Goal: Task Accomplishment & Management: Use online tool/utility

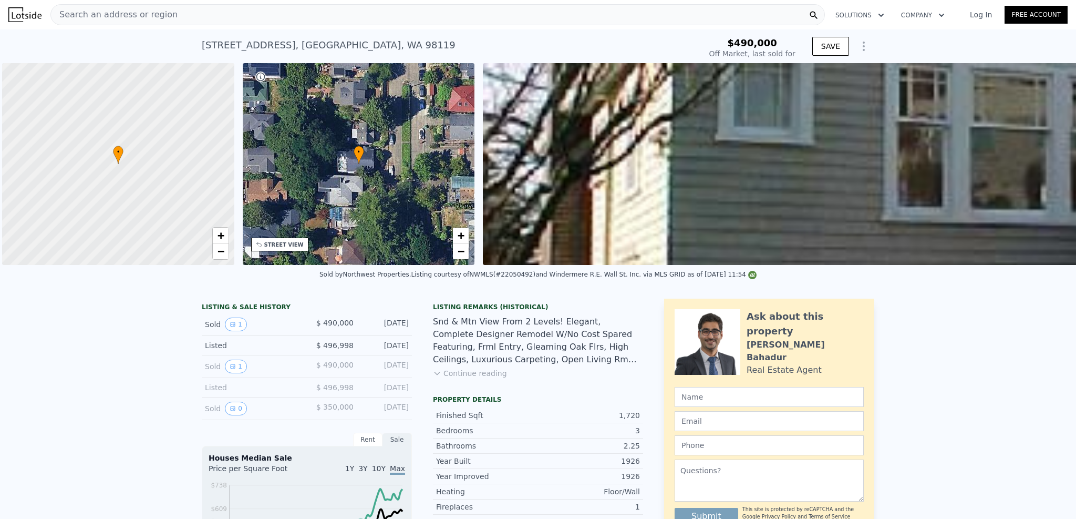
scroll to position [0, 4]
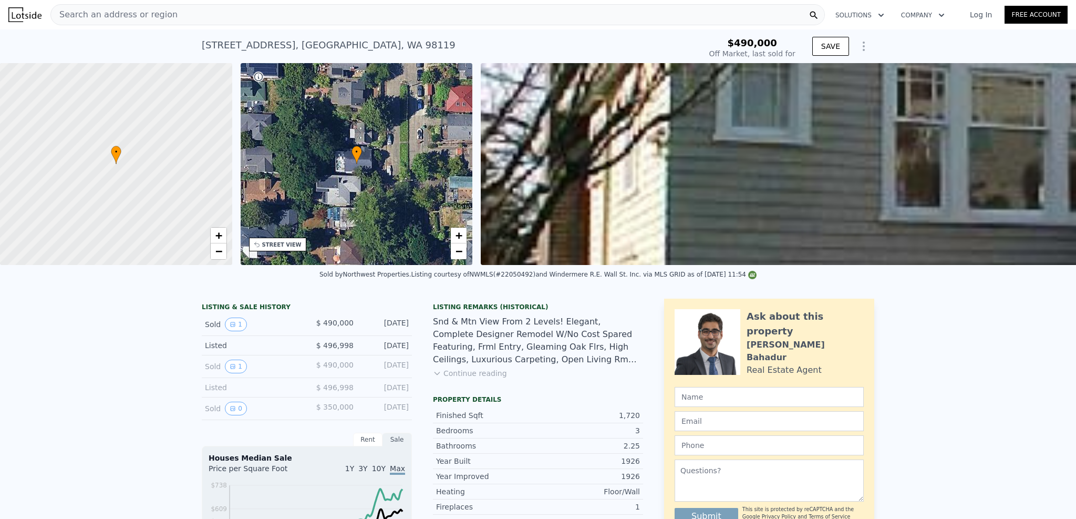
click at [864, 46] on icon "Show Options" at bounding box center [864, 46] width 1 height 8
click at [844, 65] on div "Edit Structure" at bounding box center [816, 73] width 118 height 21
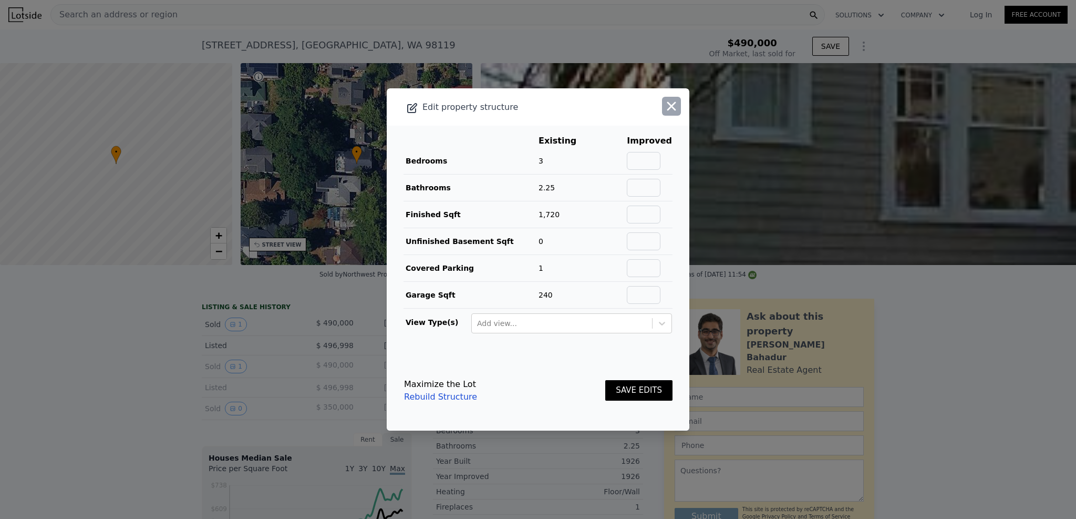
click at [674, 109] on button "button" at bounding box center [671, 106] width 19 height 19
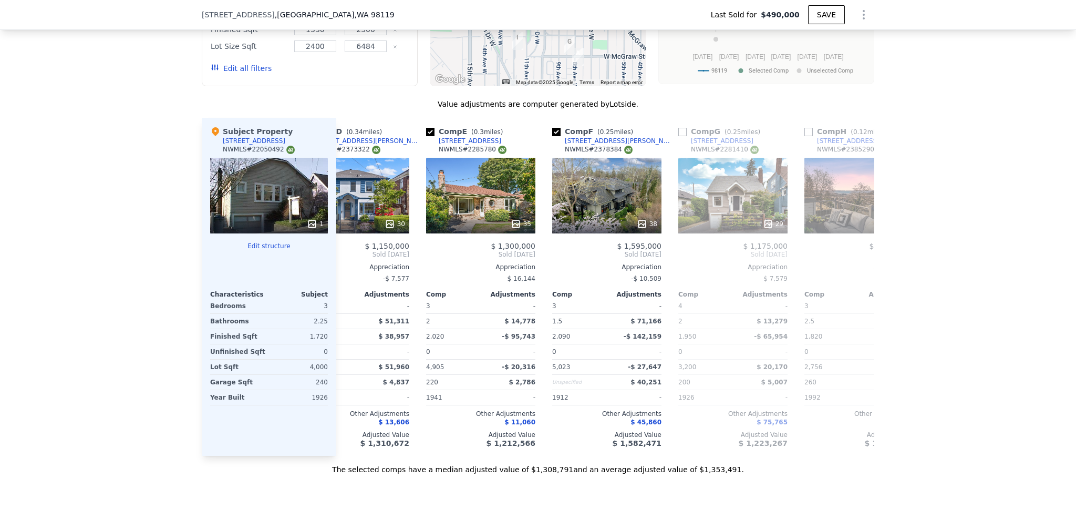
scroll to position [0, 450]
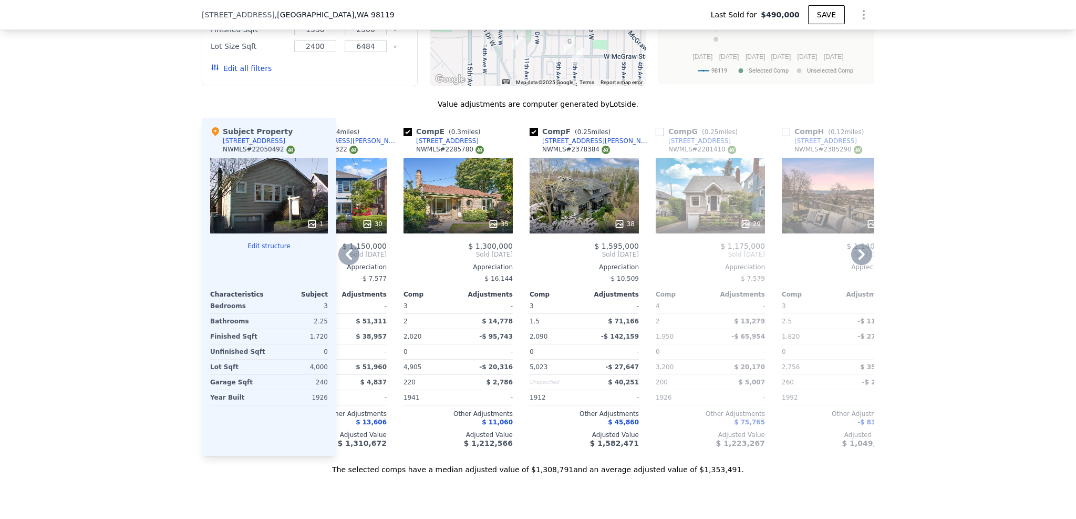
click at [530, 136] on input "checkbox" at bounding box center [534, 132] width 8 height 8
checkbox input "false"
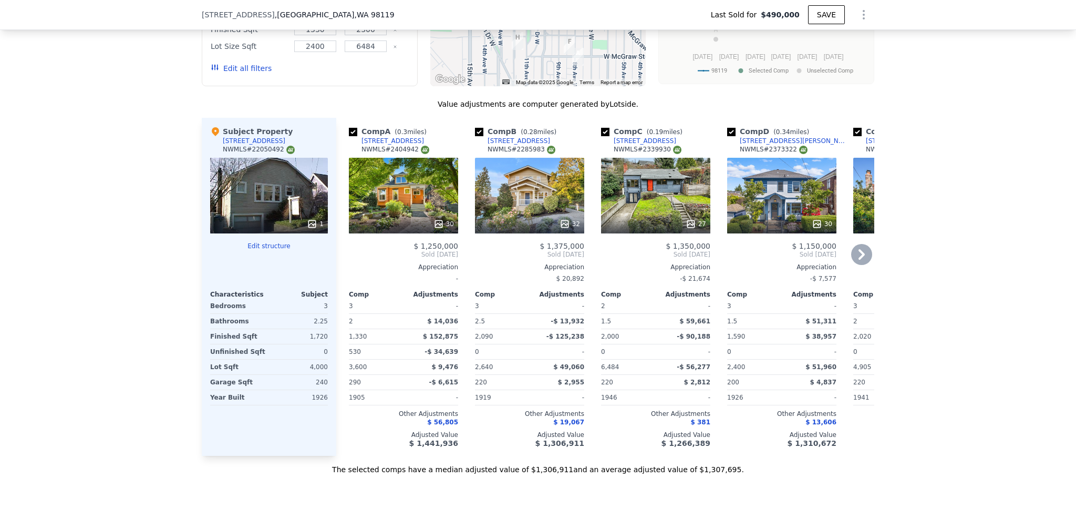
scroll to position [983, 0]
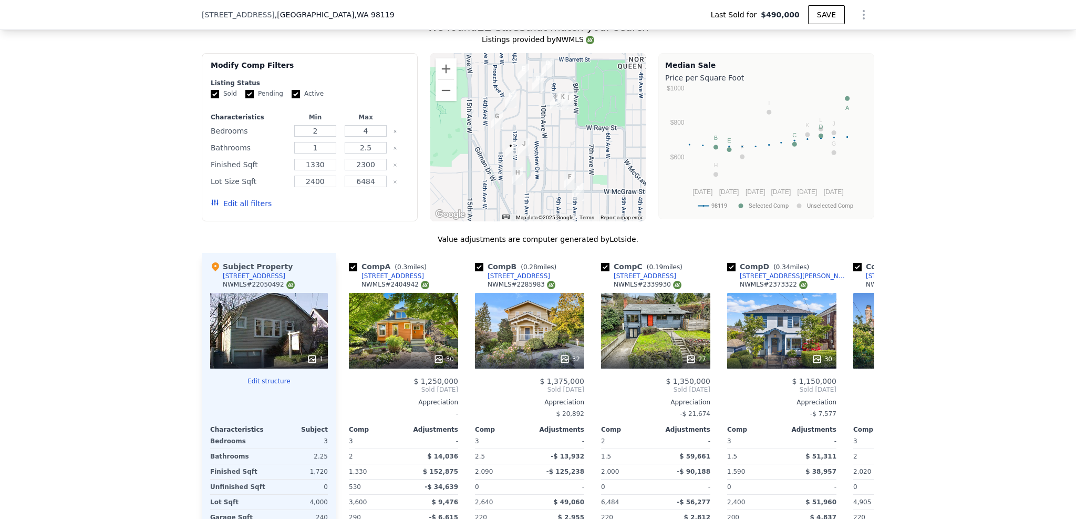
click at [501, 165] on div at bounding box center [538, 137] width 216 height 168
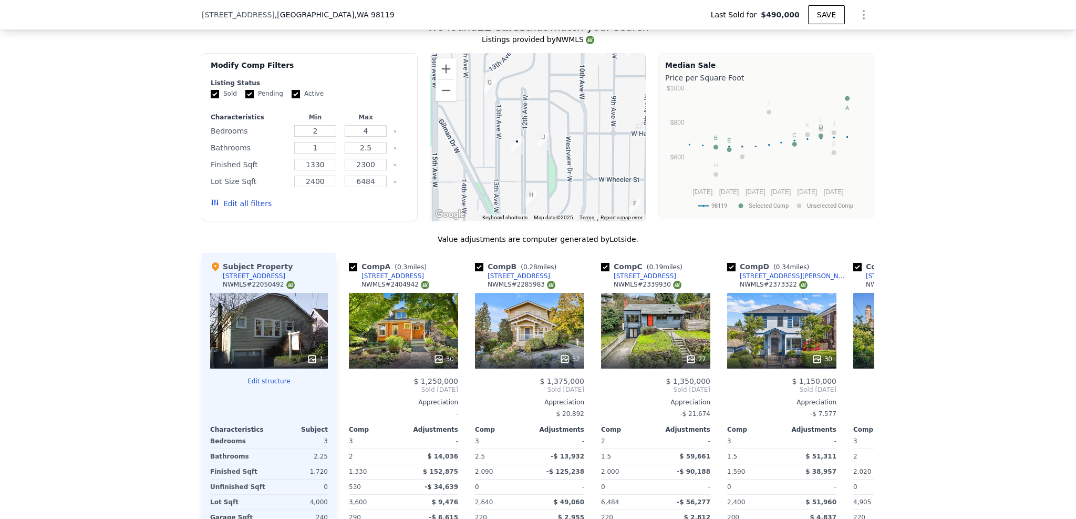
click at [511, 166] on div at bounding box center [538, 137] width 216 height 168
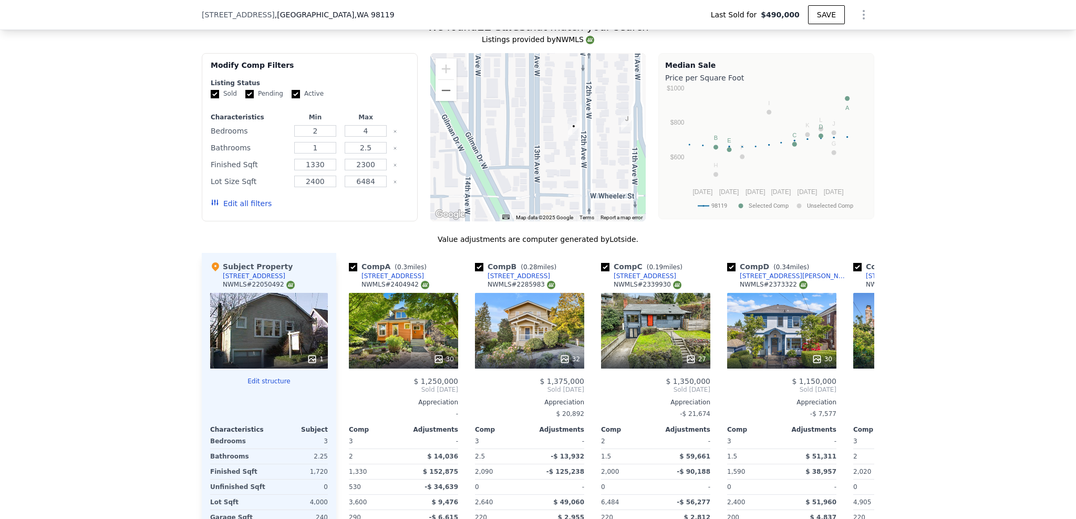
drag, startPoint x: 526, startPoint y: 153, endPoint x: 582, endPoint y: 148, distance: 56.5
click at [582, 148] on div at bounding box center [538, 137] width 216 height 168
click at [441, 93] on button "Zoom out" at bounding box center [446, 90] width 21 height 21
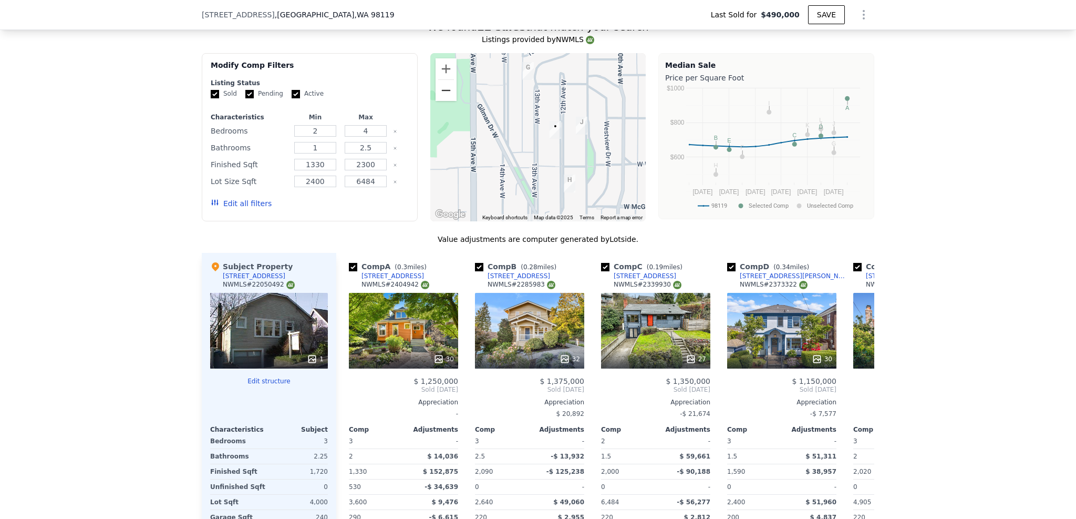
click at [441, 93] on button "Zoom out" at bounding box center [446, 90] width 21 height 21
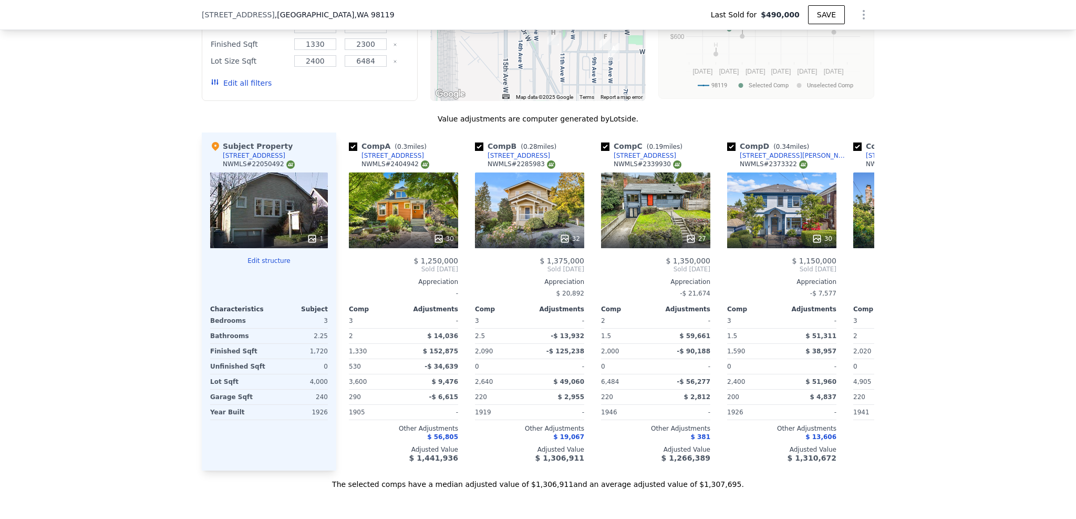
scroll to position [1118, 0]
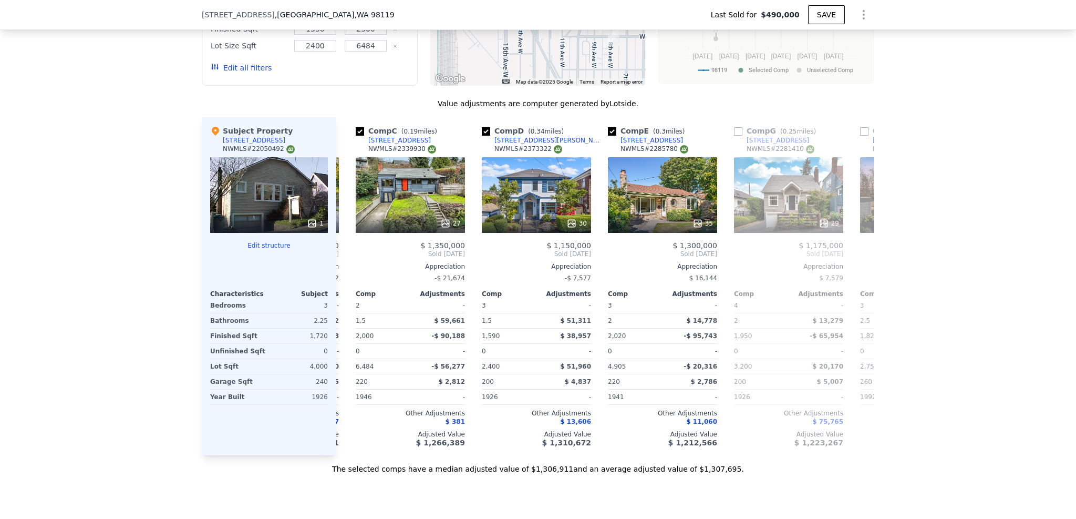
type input "$ 1,352,000"
type input "$ 713,092"
checkbox input "true"
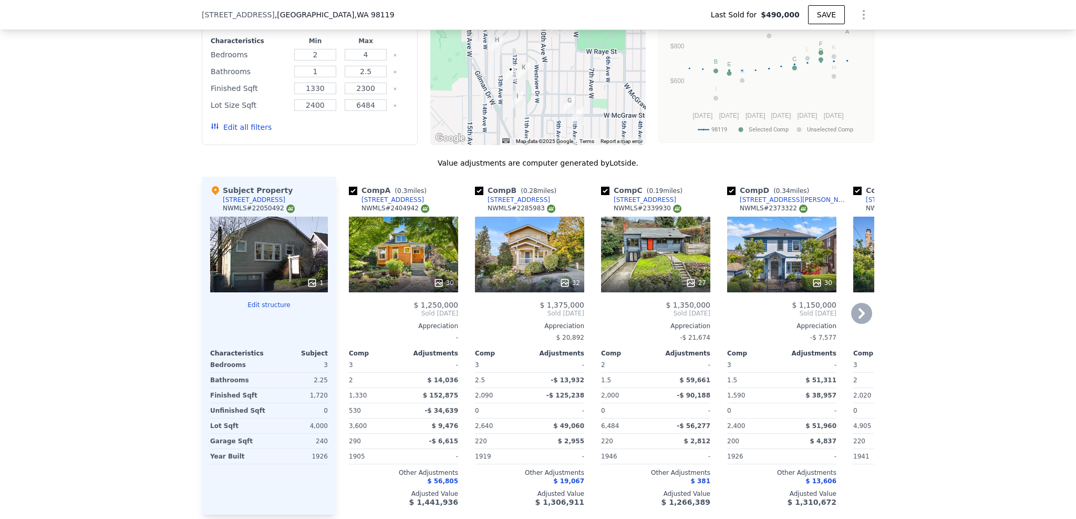
scroll to position [984, 0]
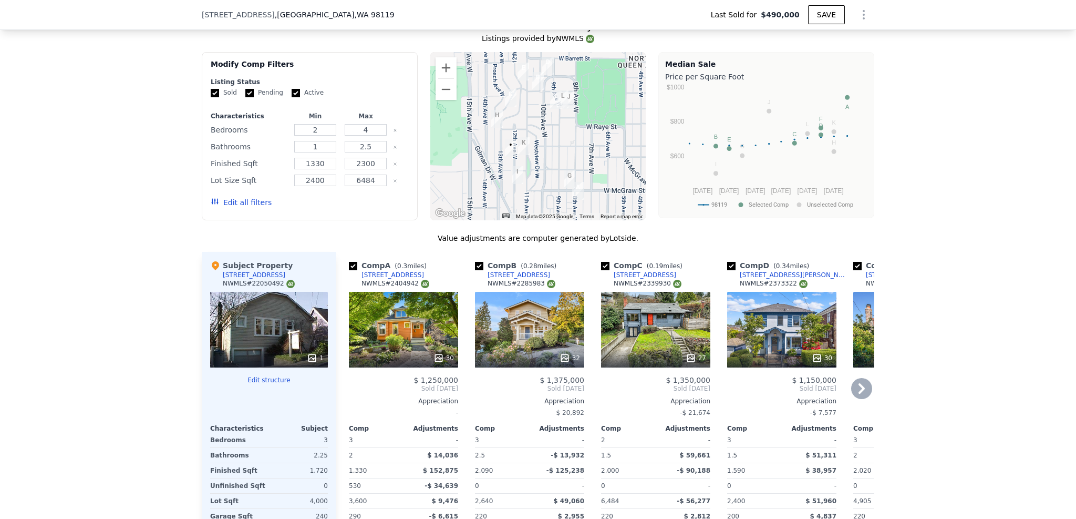
click at [783, 341] on div "30" at bounding box center [781, 330] width 109 height 76
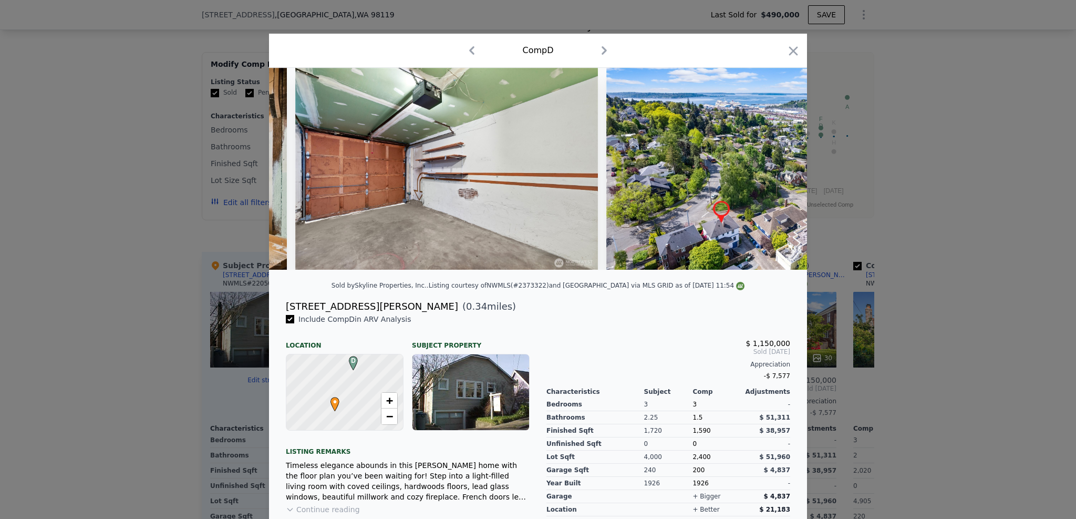
scroll to position [0, 8815]
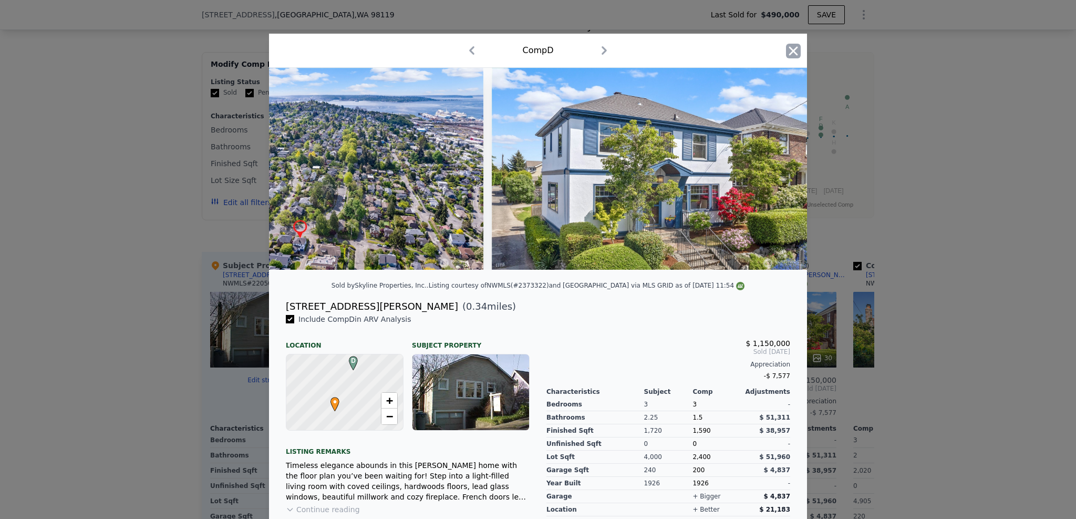
click at [793, 53] on icon "button" at bounding box center [793, 50] width 9 height 9
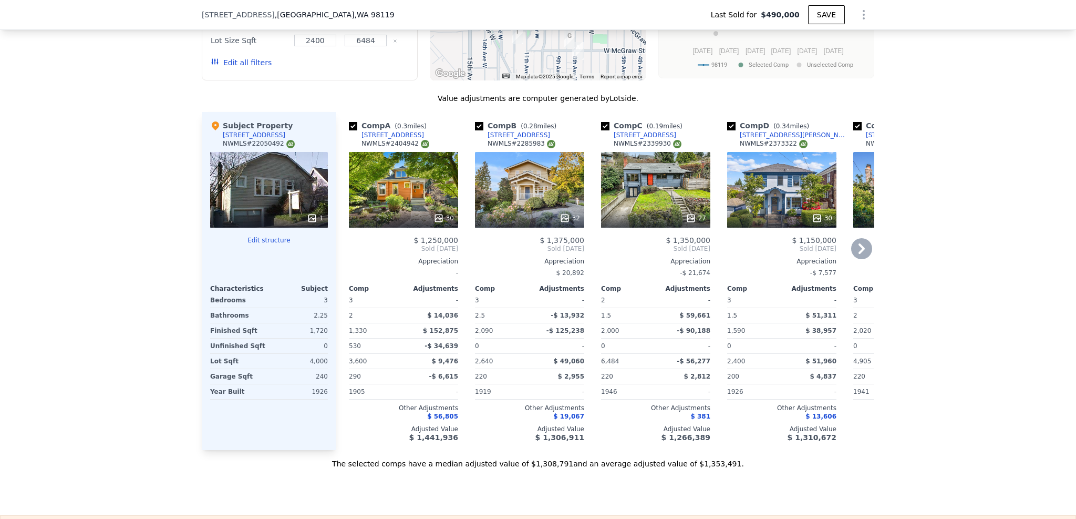
scroll to position [1139, 0]
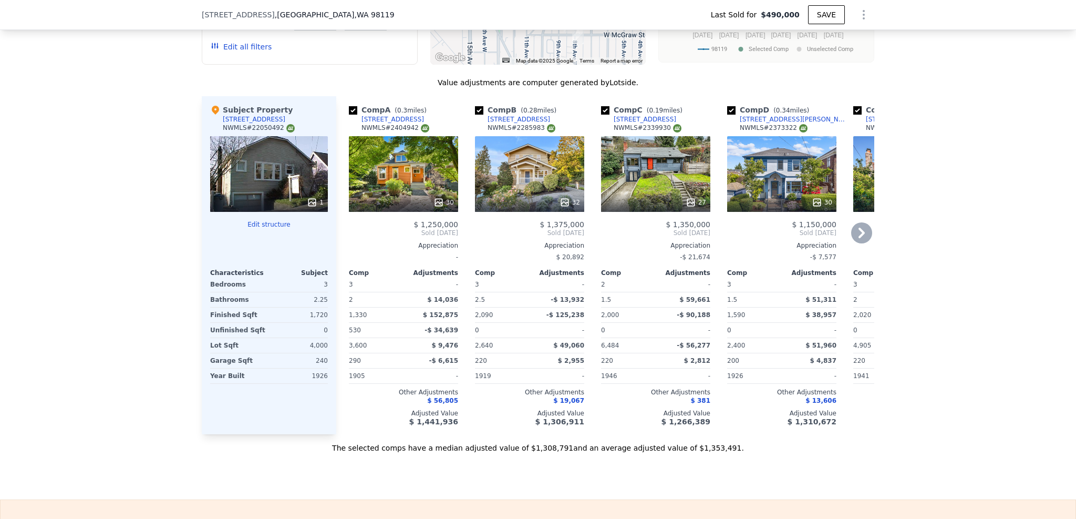
click at [428, 184] on div "30" at bounding box center [403, 174] width 109 height 76
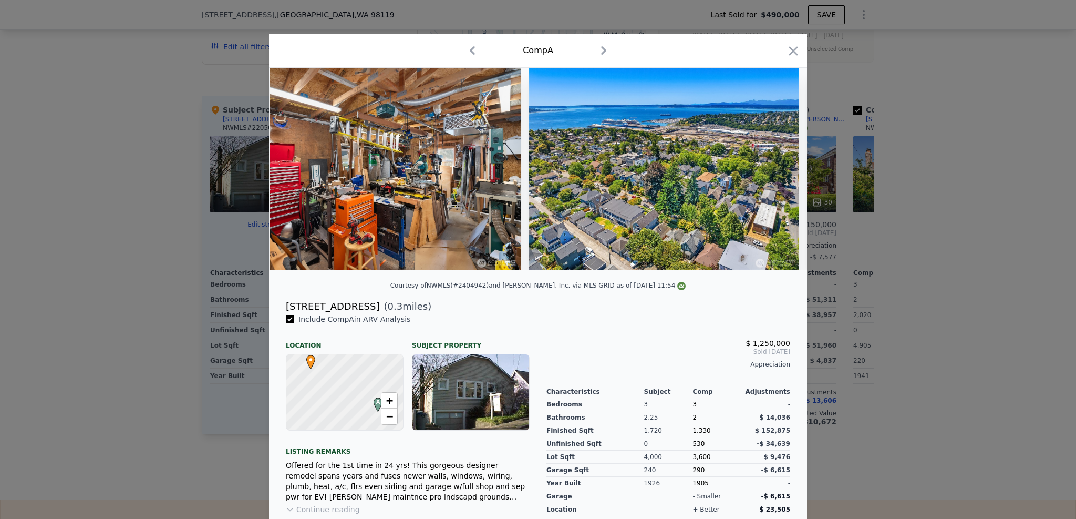
scroll to position [0, 8174]
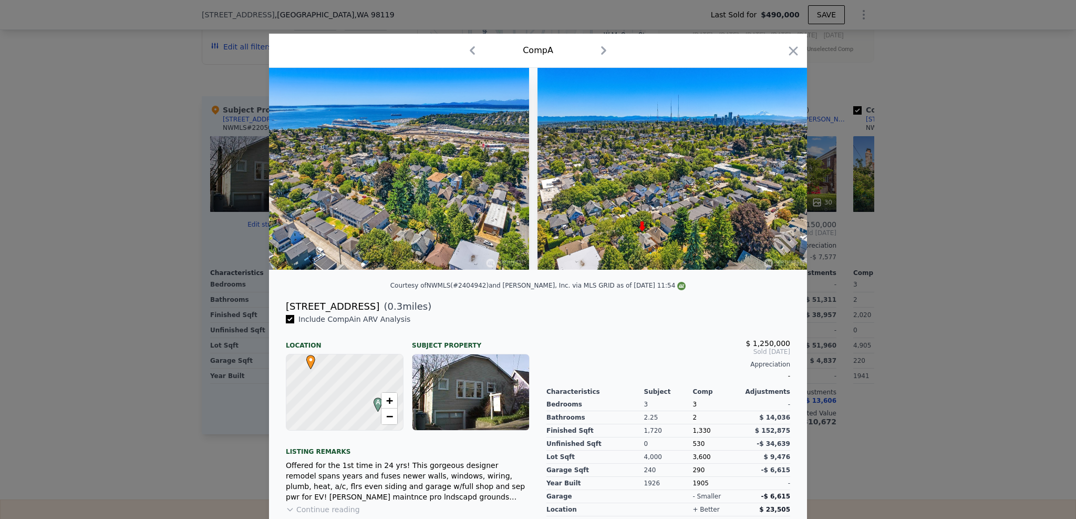
click at [56, 201] on div at bounding box center [538, 259] width 1076 height 519
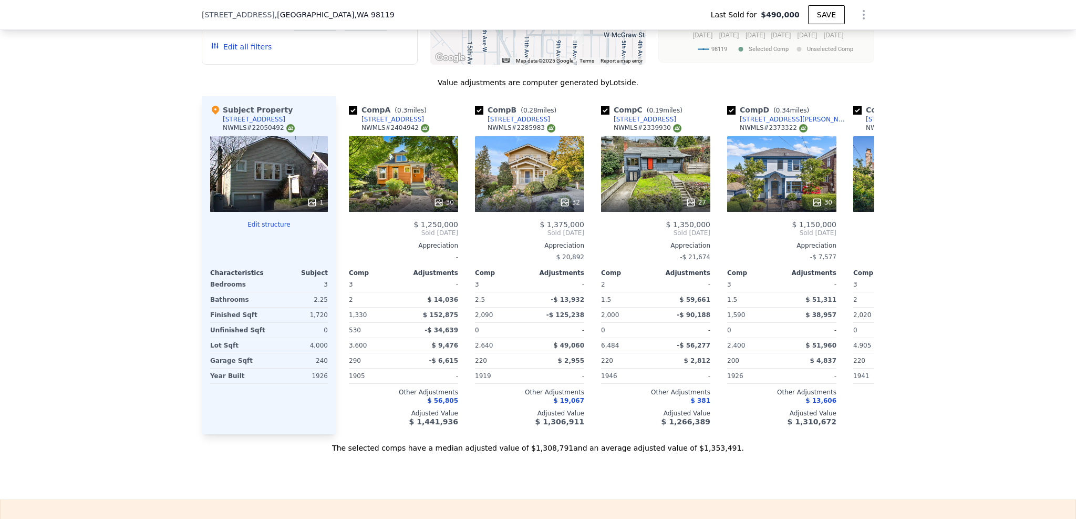
click at [272, 125] on div "Subject Property [STREET_ADDRESS][GEOGRAPHIC_DATA]" at bounding box center [269, 121] width 118 height 32
copy div "[STREET_ADDRESS]"
click at [641, 203] on div "27" at bounding box center [656, 202] width 100 height 11
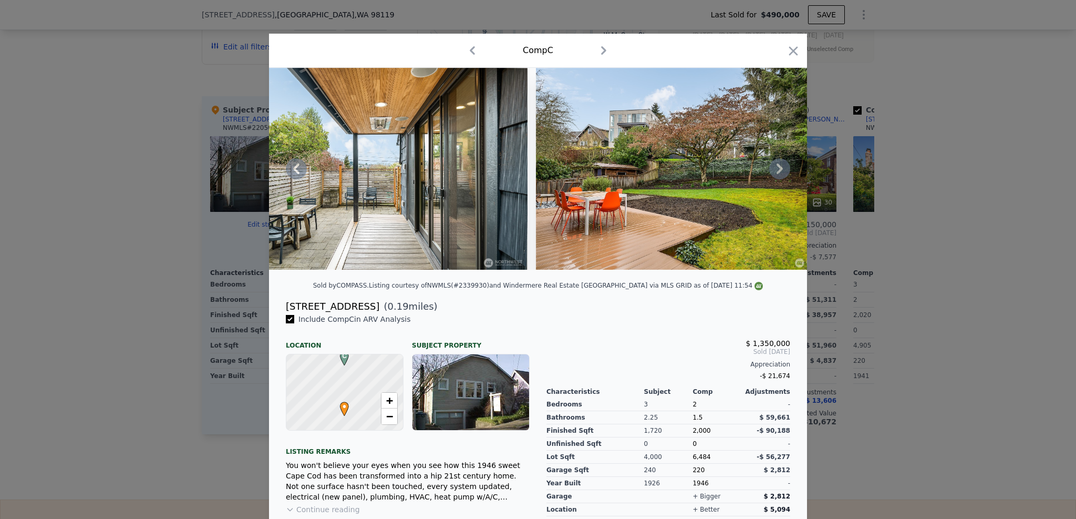
scroll to position [0, 7082]
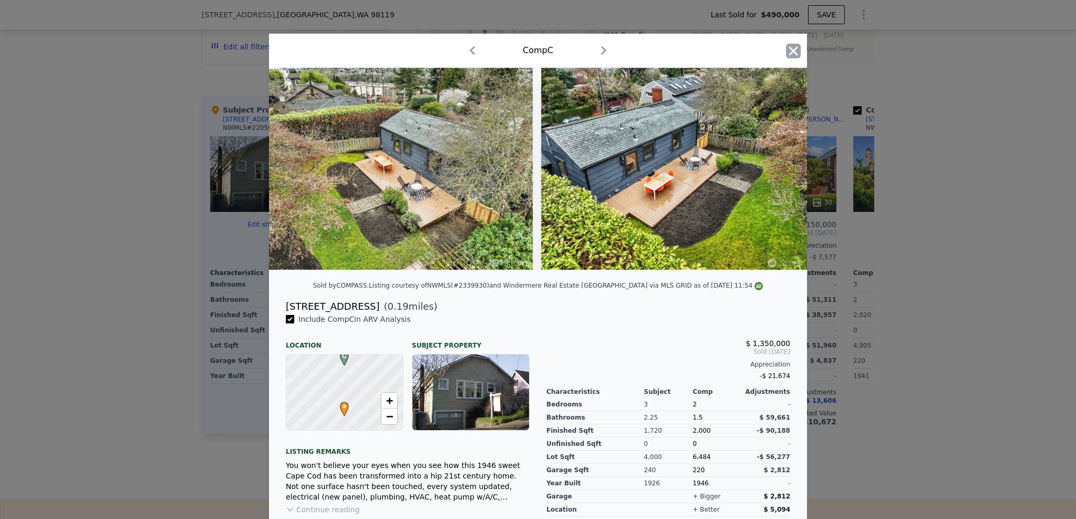
click at [795, 54] on icon "button" at bounding box center [793, 51] width 15 height 15
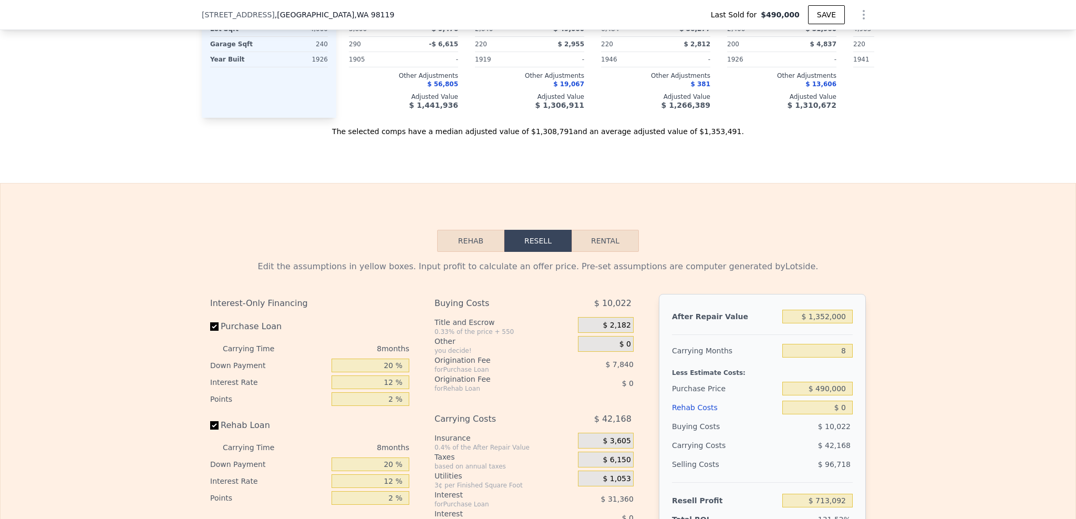
scroll to position [1554, 0]
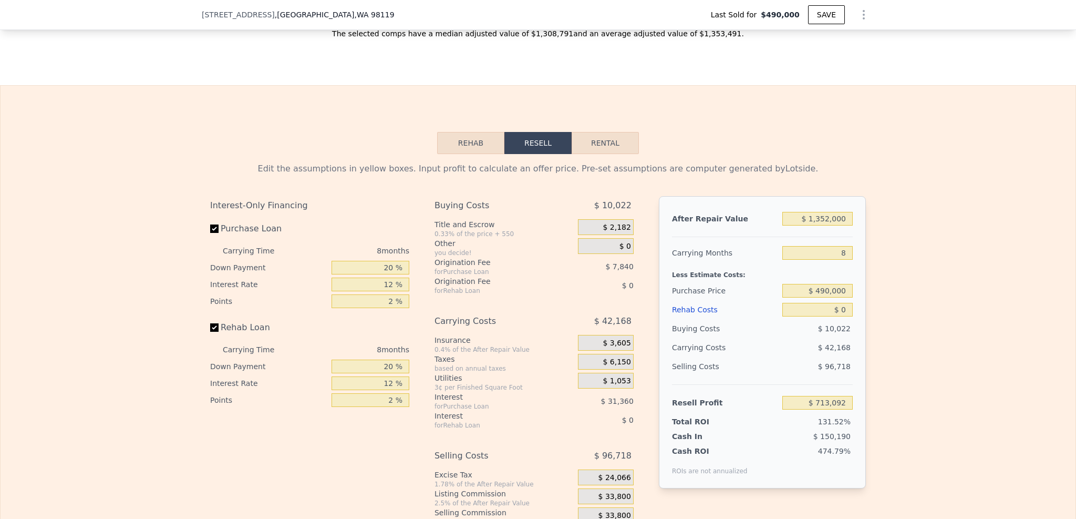
click at [808, 228] on div "$ 1,352,000" at bounding box center [818, 218] width 70 height 19
click at [812, 225] on input "$ 1,352,000" at bounding box center [818, 219] width 70 height 14
type input "$ 1"
type input "-$ 539,134"
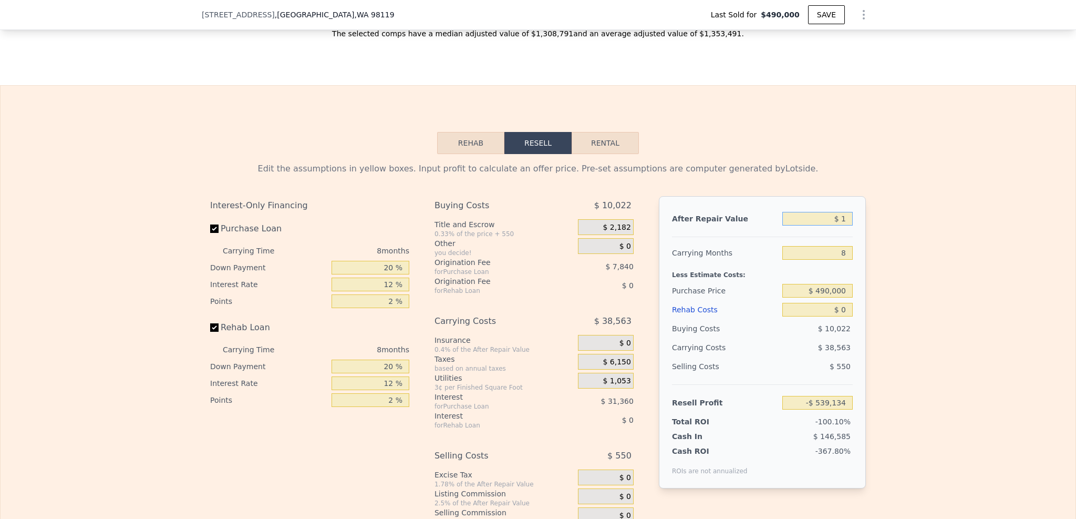
type input "$ 12"
type input "-$ 539,123"
type input "$ 122"
type input "-$ 539,021"
type input "$ 12,250"
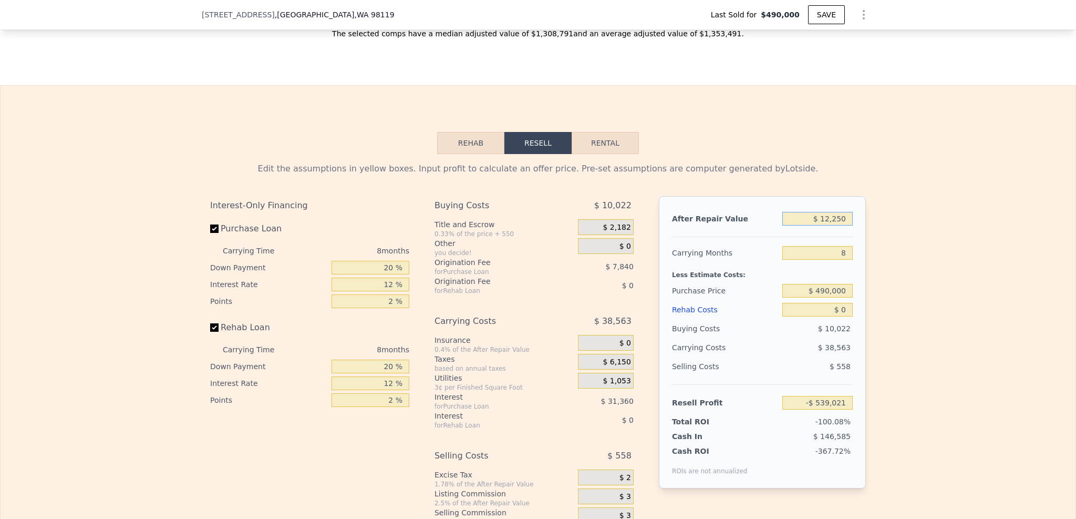
type input "-$ 527,789"
type input "$ 122,500"
type input "-$ 425,677"
type input "$ 1,225,000"
type input "$ 595,464"
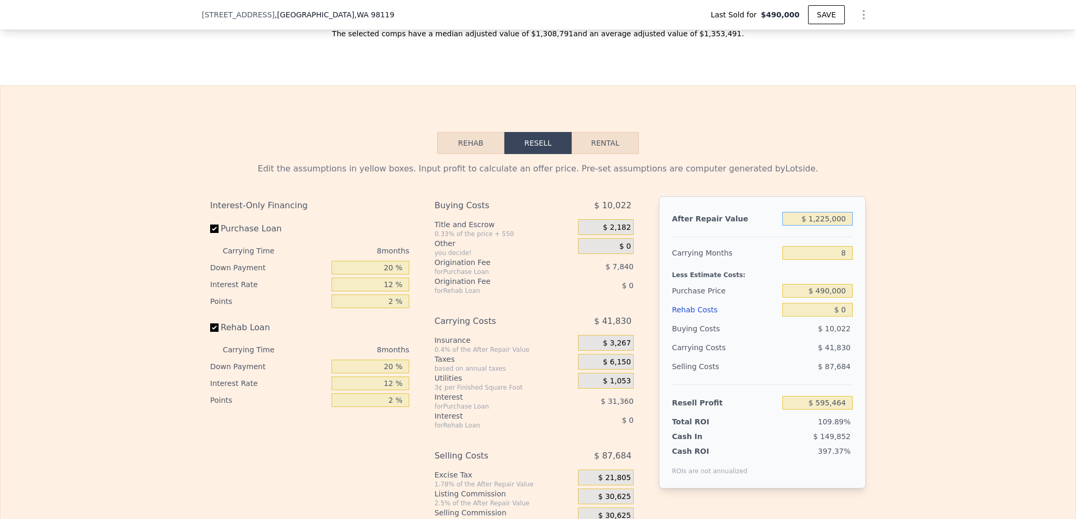
type input "$ 1,225,000"
click at [843, 260] on input "8" at bounding box center [818, 253] width 70 height 14
type input "8"
type input "7"
type input "$ 600,694"
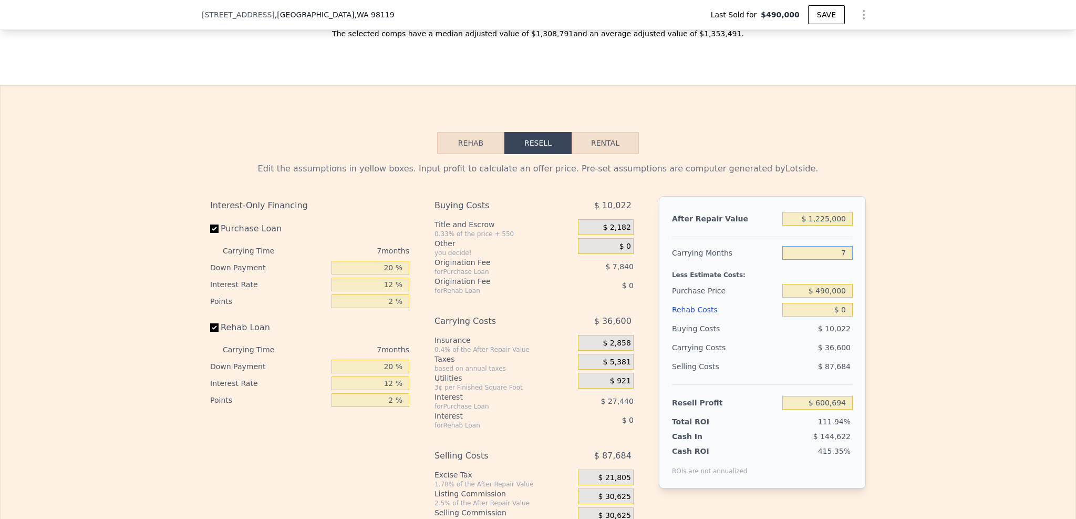
type input "7"
click at [836, 297] on input "$ 490,000" at bounding box center [818, 291] width 70 height 14
type input "$ 850,000"
click at [850, 321] on div "After Repair Value $ 1,225,000 Carrying Months 7 Less Estimate Costs: Purchase …" at bounding box center [762, 342] width 207 height 292
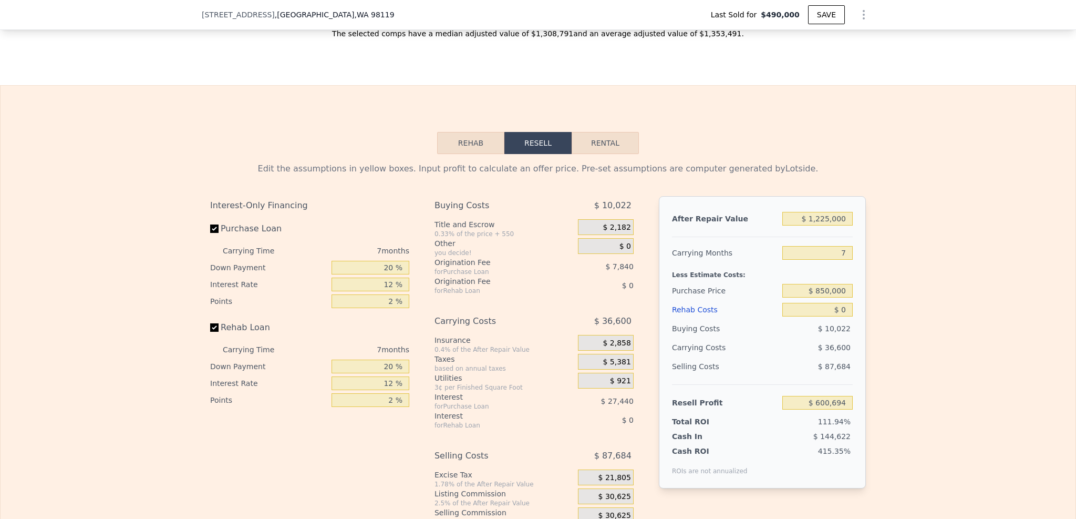
type input "$ 213,575"
click at [849, 316] on input "$ 0" at bounding box center [818, 310] width 70 height 14
type input "$ 1"
type input "$ 213,574"
type input "$ 15"
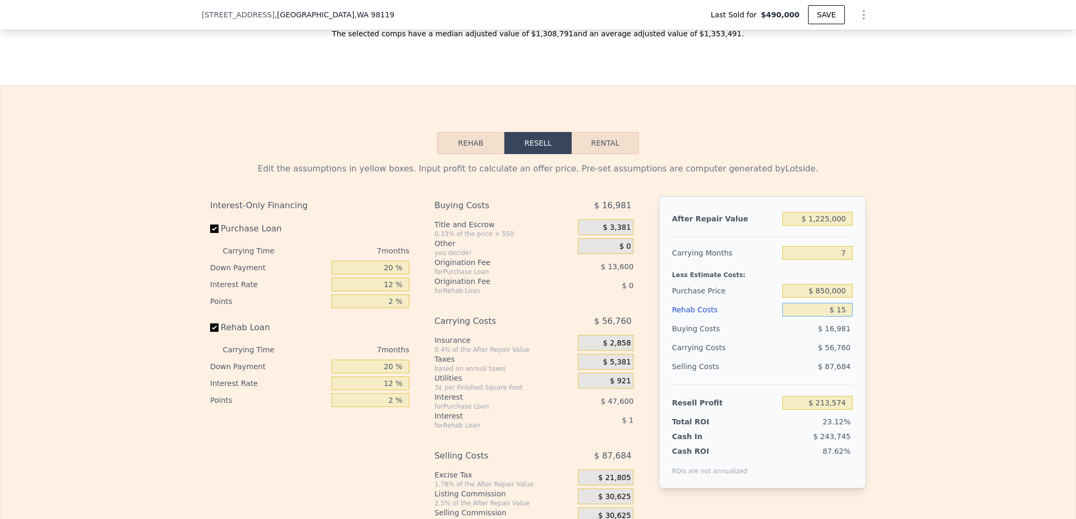
type input "$ 213,560"
type input "$ 150"
type input "$ 213,416"
type input "$ 1,500"
type input "$ 211,967"
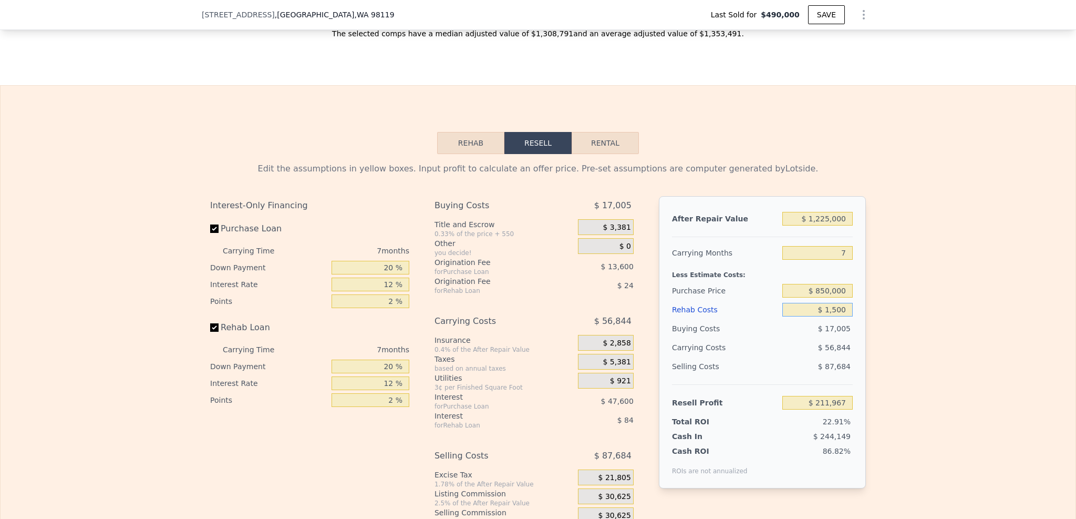
type input "$ 15,000"
type input "$ 197,495"
type input "$ 150,000"
type input "$ 52,775"
type input "$ 150,000"
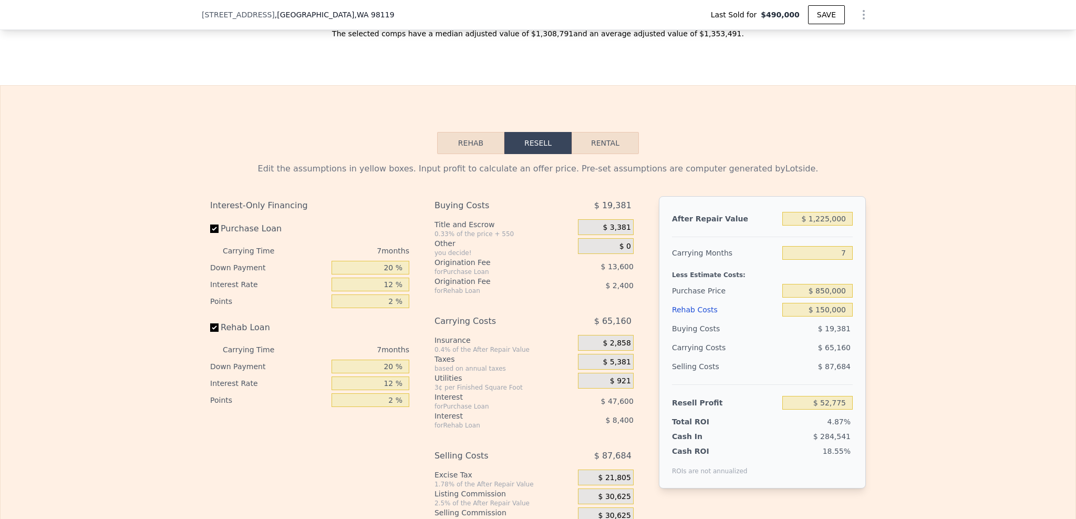
click at [886, 317] on div "Edit the assumptions in yellow boxes. Input profit to calculate an offer price.…" at bounding box center [538, 349] width 1075 height 391
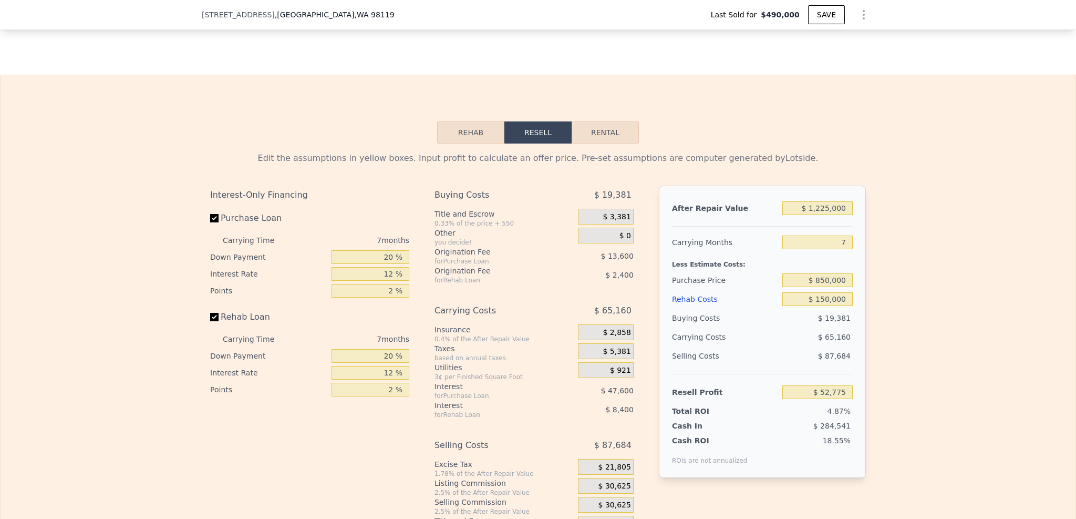
scroll to position [1570, 0]
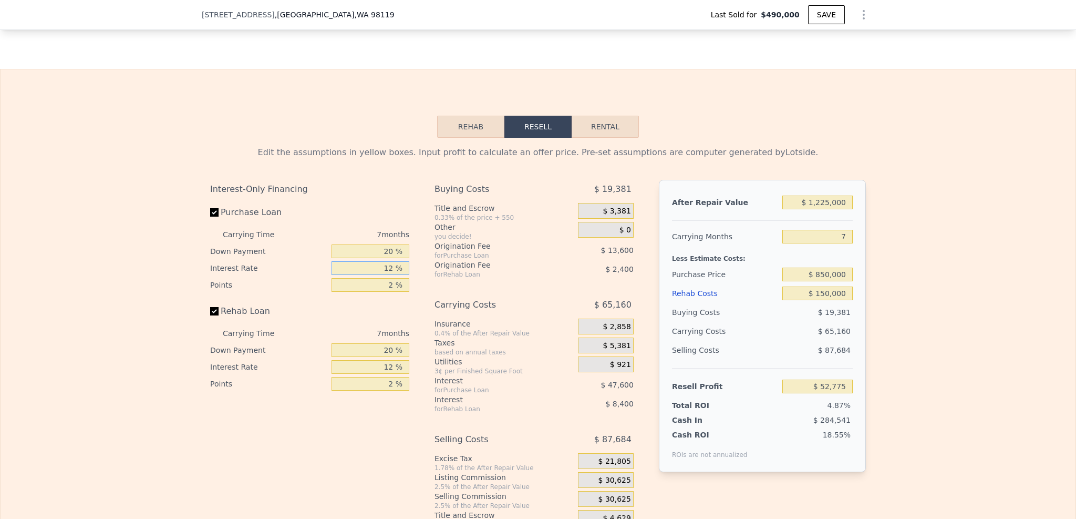
click at [393, 275] on input "12 %" at bounding box center [371, 268] width 78 height 14
type input "11 %"
type input "$ 56,744"
type input "11 %"
click at [391, 256] on input "20 %" at bounding box center [371, 251] width 78 height 14
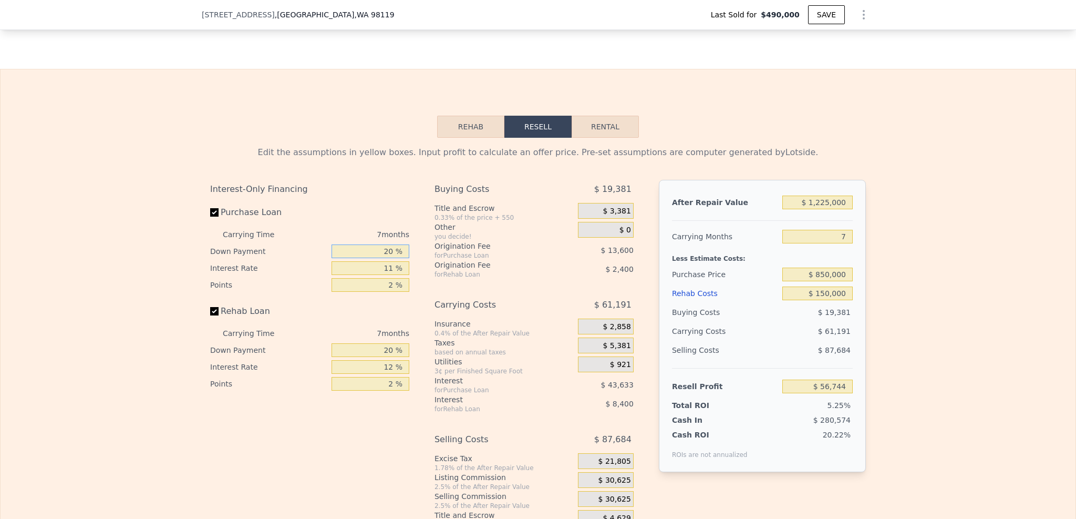
type input "2 %"
type input "$ 43,863"
type input "1 %"
type input "$ 43,147"
type input "10 %"
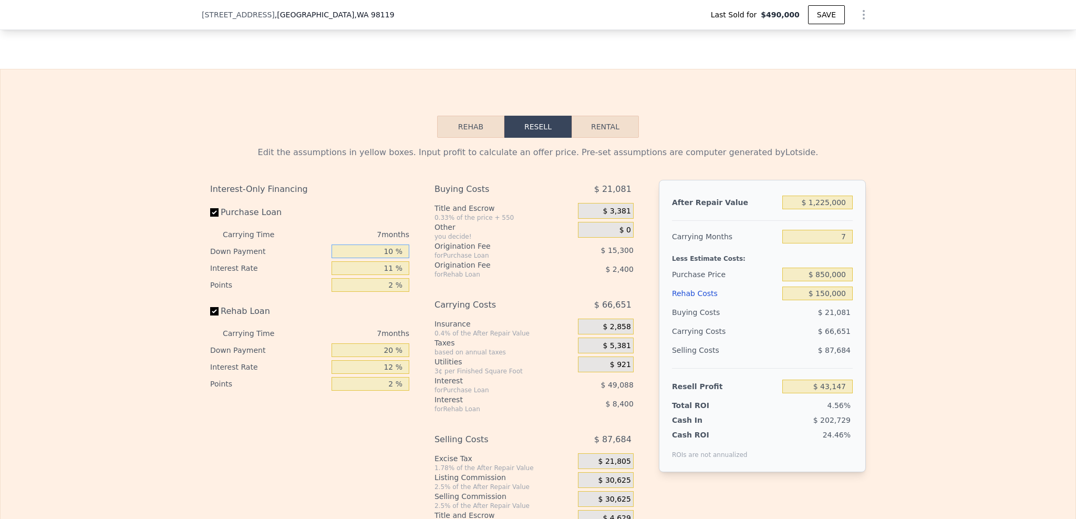
type input "$ 49,584"
type input "10 %"
click at [393, 290] on input "2 %" at bounding box center [371, 285] width 78 height 14
type input "1 %"
type input "$ 57,234"
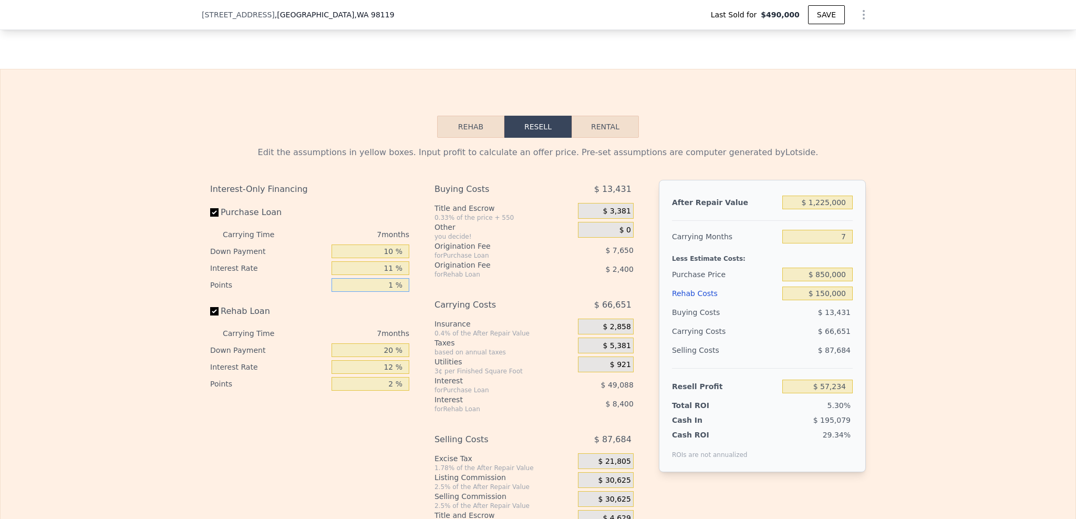
type input "1 %"
click at [389, 357] on input "20 %" at bounding box center [371, 350] width 78 height 14
type input "2 %"
type input "$ 54,804"
type input "1 %"
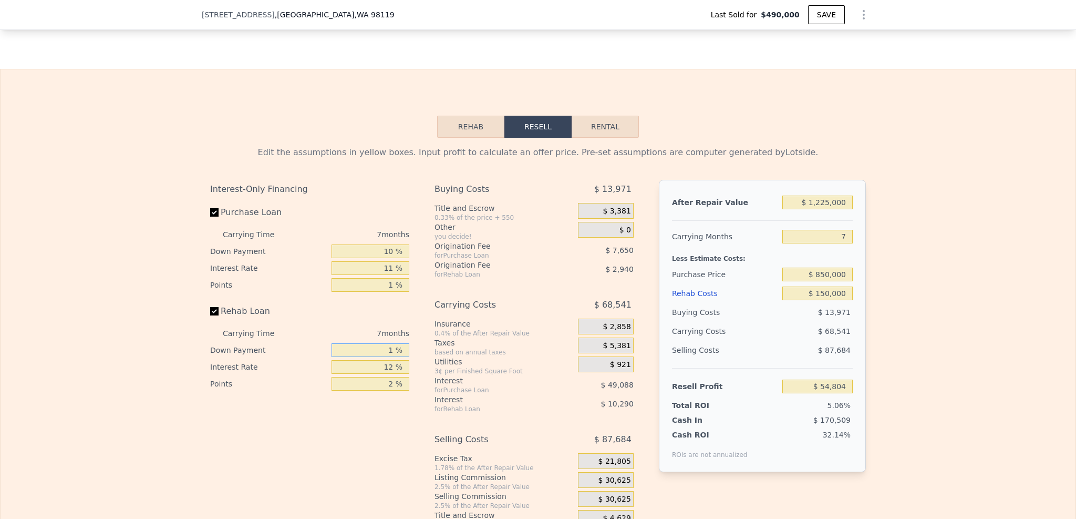
type input "$ 54,669"
type input "10 %"
type input "$ 55,884"
type input "10 %"
click at [390, 374] on input "12 %" at bounding box center [371, 367] width 78 height 14
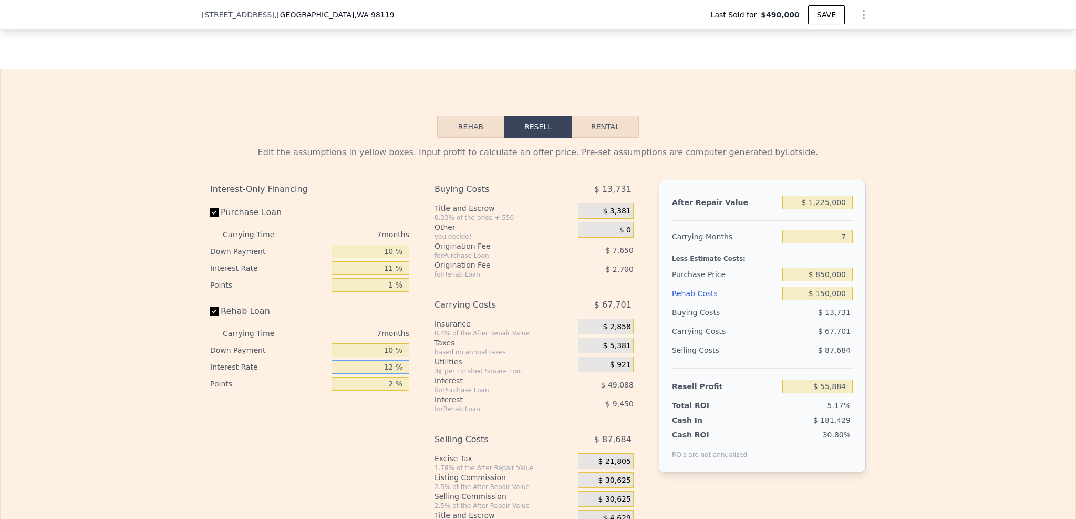
type input "1 %"
type input "$ 64,543"
type input "10 %"
type input "$ 57,459"
type input "10 %"
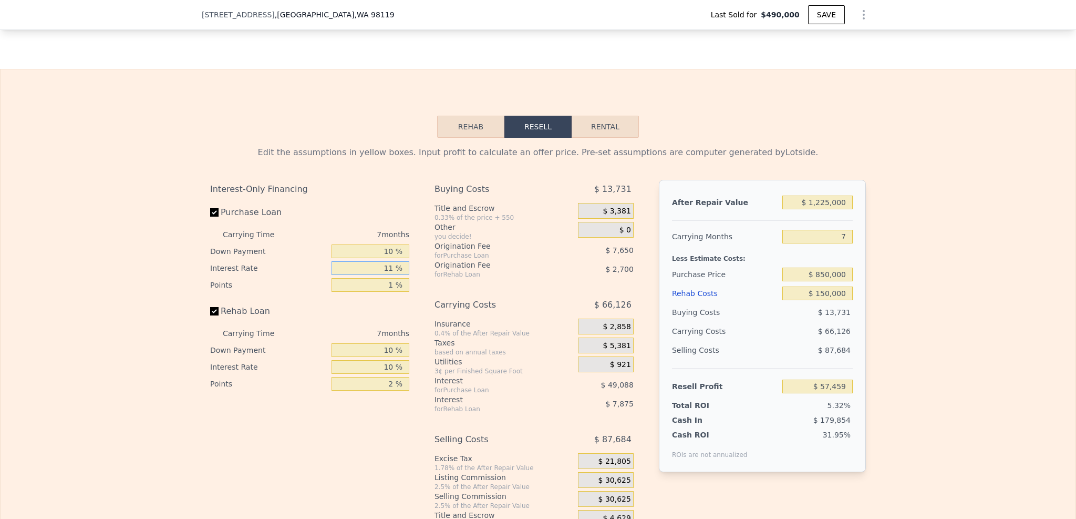
click at [393, 275] on input "11 %" at bounding box center [371, 268] width 78 height 14
type input "1 %"
type input "$ 102,084"
type input "10 %"
type input "$ 61,925"
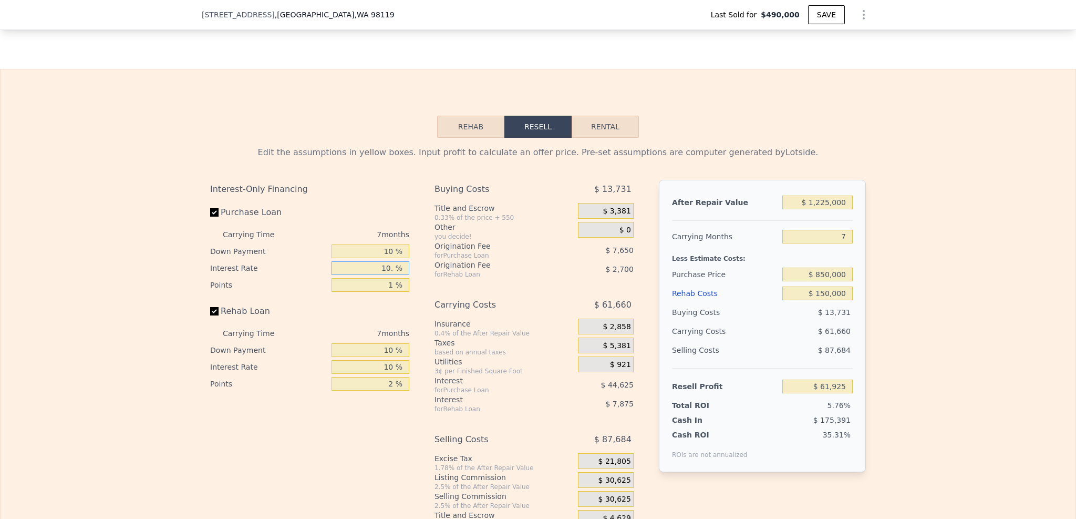
type input "10.5 %"
type input "$ 59,692"
type input "10.5 %"
click at [389, 391] on input "2 %" at bounding box center [371, 384] width 78 height 14
type input "1 %"
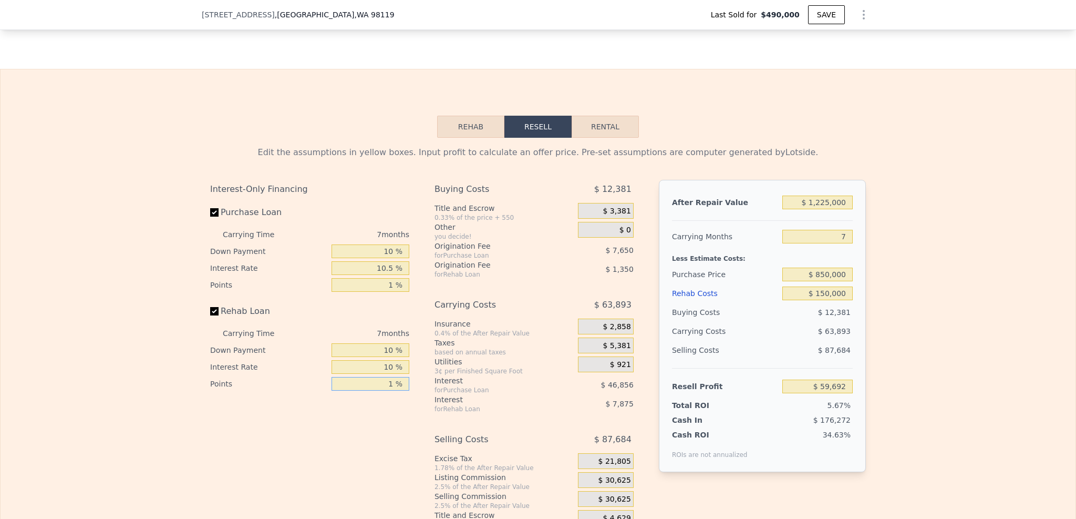
type input "$ 61,042"
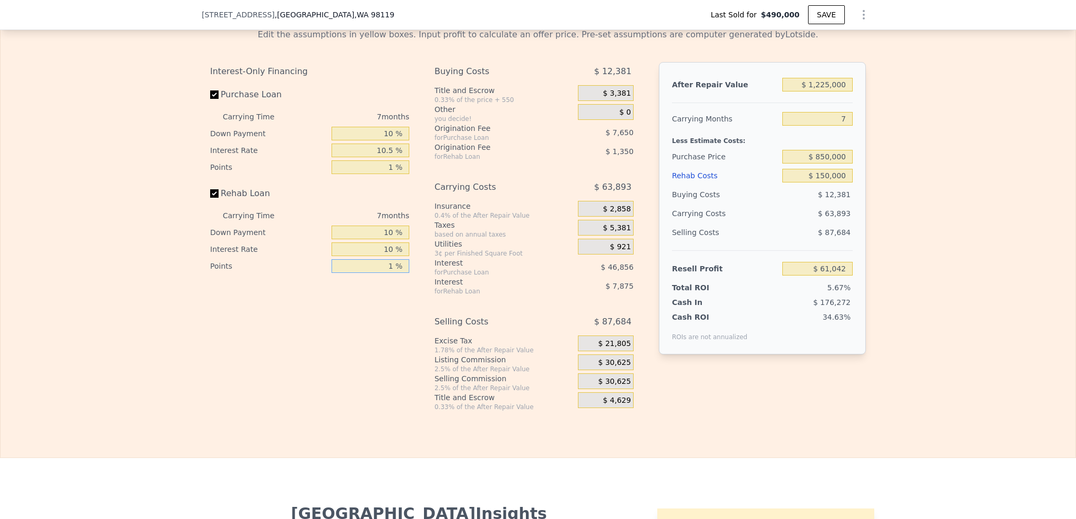
type input "1 %"
click at [607, 367] on span "$ 30,625" at bounding box center [615, 362] width 33 height 9
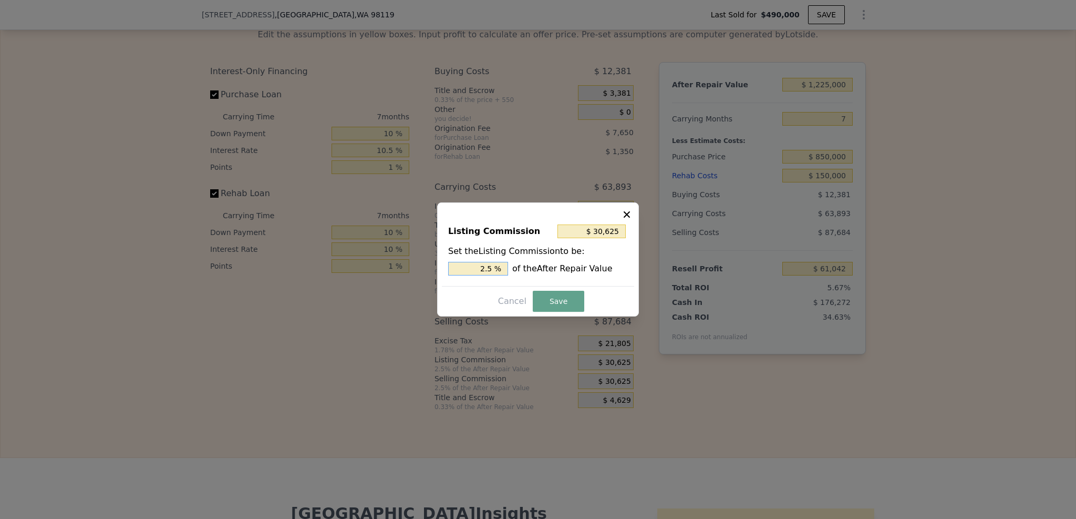
click at [486, 266] on input "2.5 %" at bounding box center [478, 269] width 60 height 14
type input "$ 6,125"
type input ".5 %"
type input "$ 18,375"
type input "1.5 %"
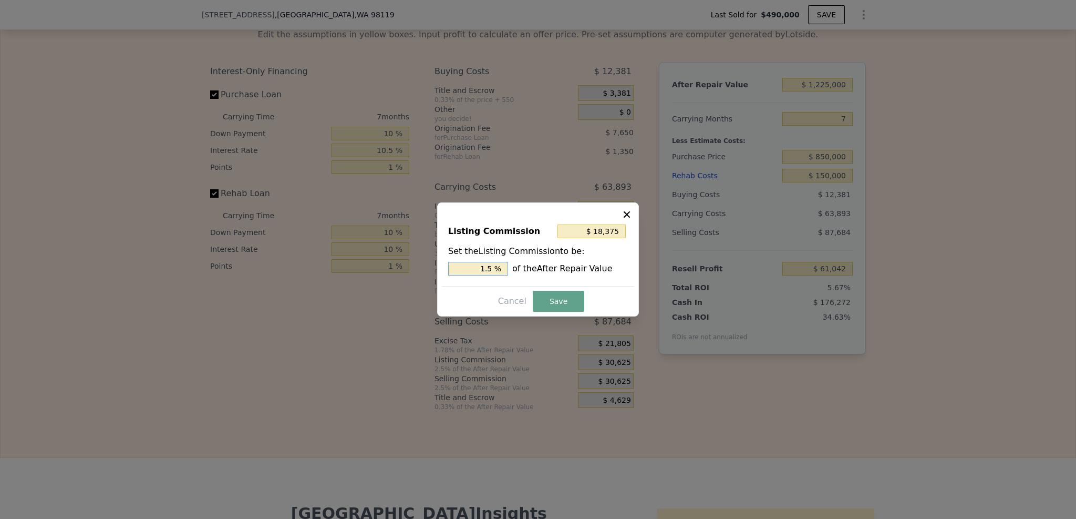
click at [490, 267] on input "1.5 %" at bounding box center [478, 269] width 60 height 14
type input "$ 12,250"
type input "1. %"
type input "$ 14,700"
type input "1.2 %"
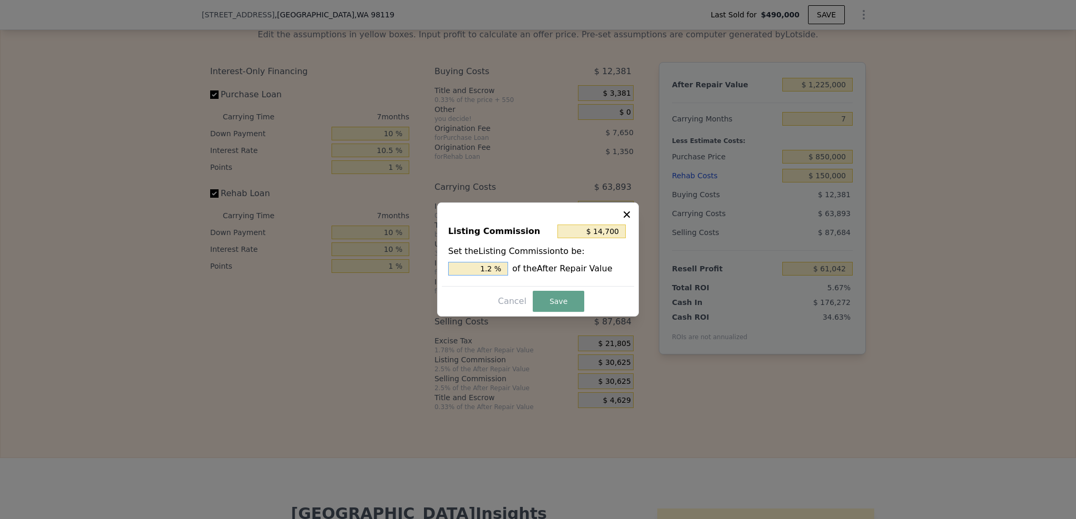
type input "$ 12,250"
type input "1.5 %"
type input "$ 18,375"
type input "1.5 %"
click at [553, 296] on button "Save" at bounding box center [559, 301] width 52 height 21
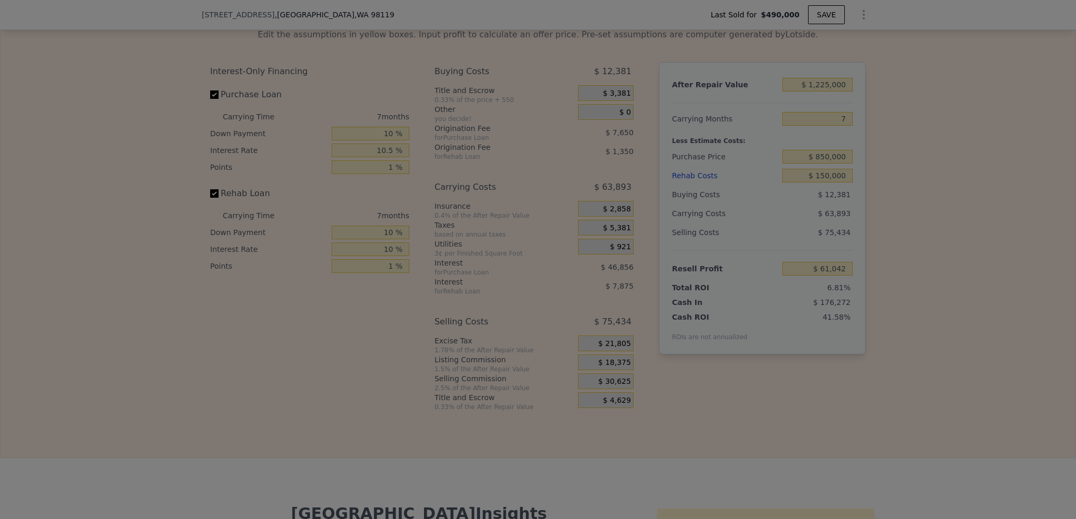
type input "$ 73,292"
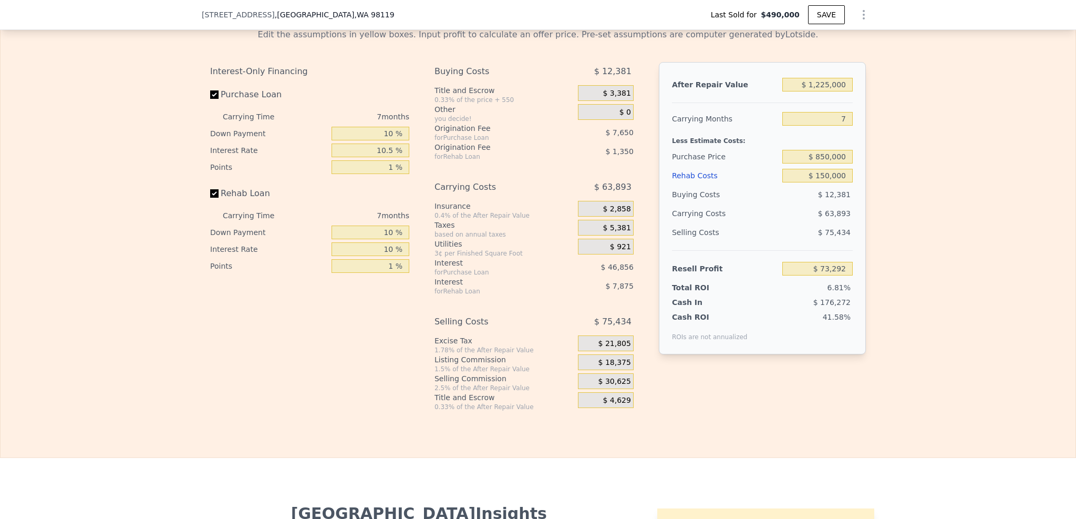
scroll to position [1677, 0]
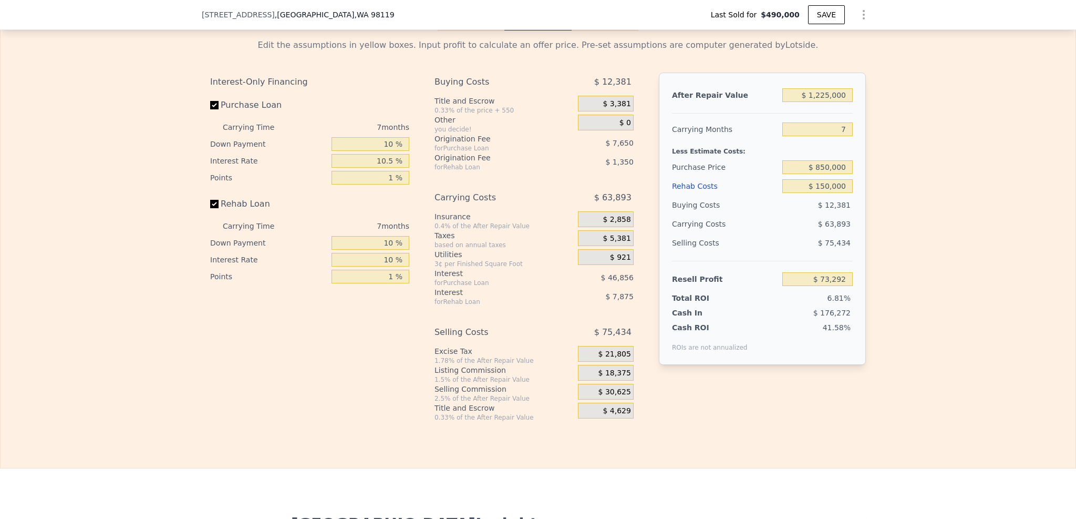
click at [882, 279] on div "Edit the assumptions in yellow boxes. Input profit to calculate an offer price.…" at bounding box center [538, 225] width 1075 height 391
type input "$ 1,352,000"
type input "8"
type input "$ 0"
type input "$ 713,092"
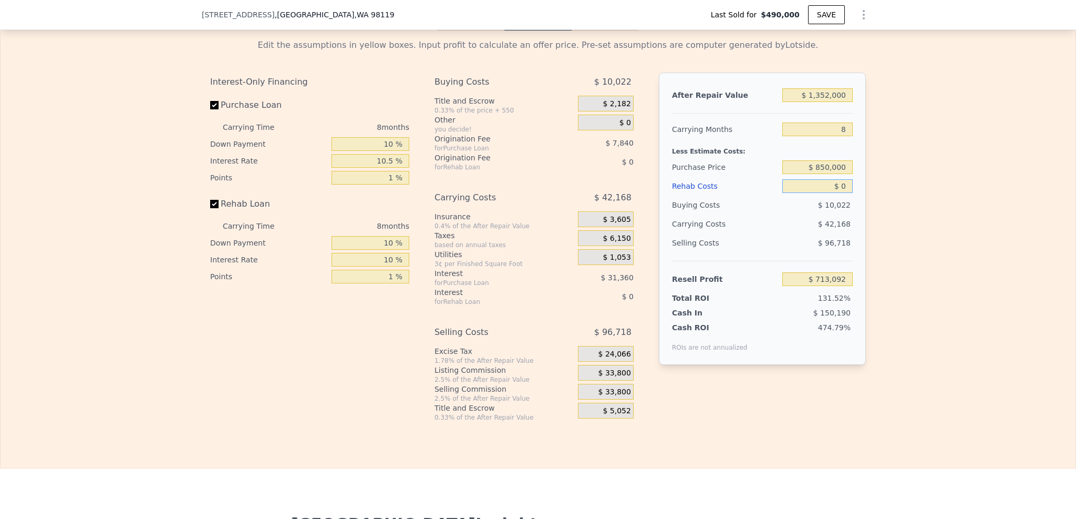
click at [846, 193] on input "$ 0" at bounding box center [818, 186] width 70 height 14
type input "$ 1"
type input "$ 713,091"
type input "$ 150"
type input "$ 712,932"
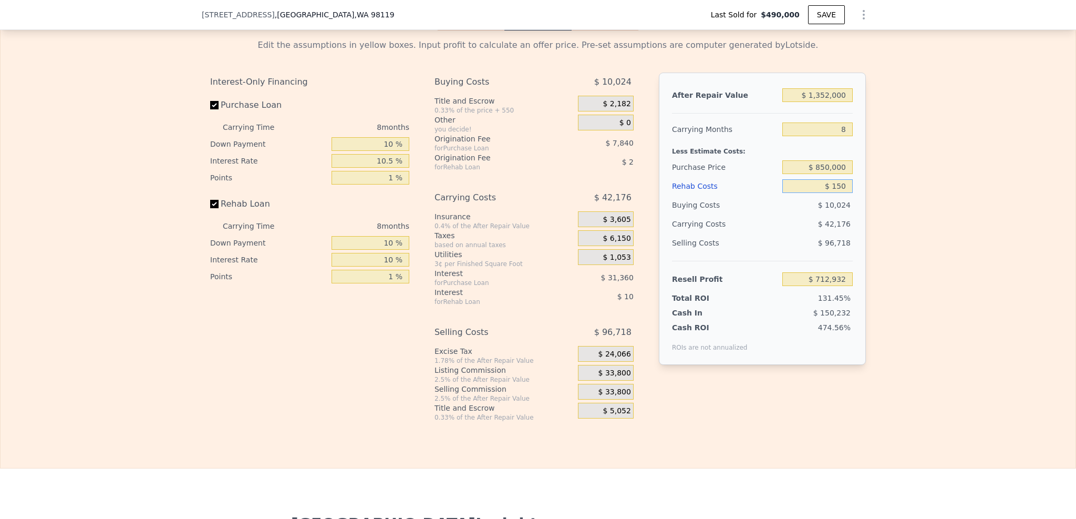
type input "$ 1,500"
type input "$ 711,472"
type input "$ 15,000"
type input "$ 696,892"
type input "$ 150,000"
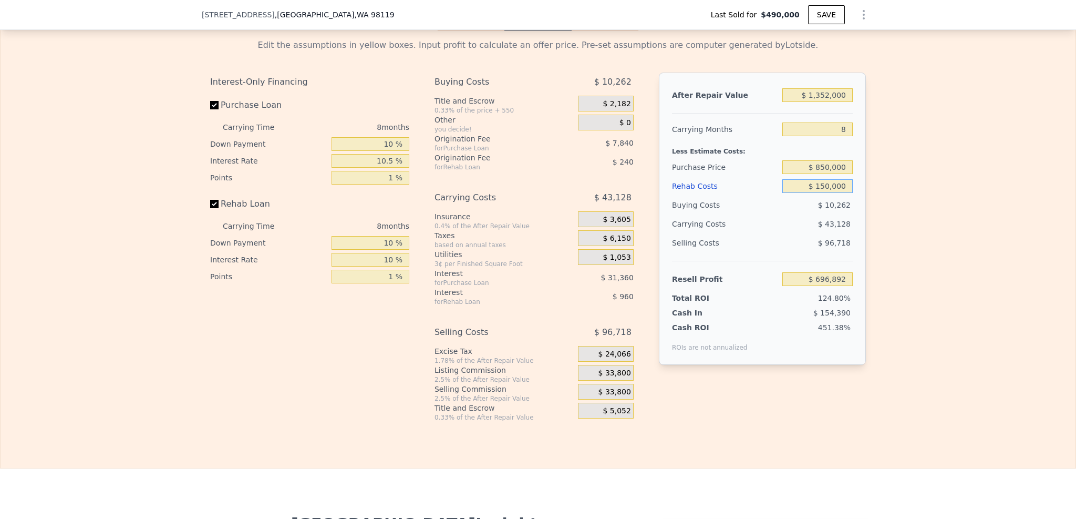
type input "$ 551,092"
type input "$ 150,000"
click at [828, 102] on input "$ 1,352,000" at bounding box center [818, 95] width 70 height 14
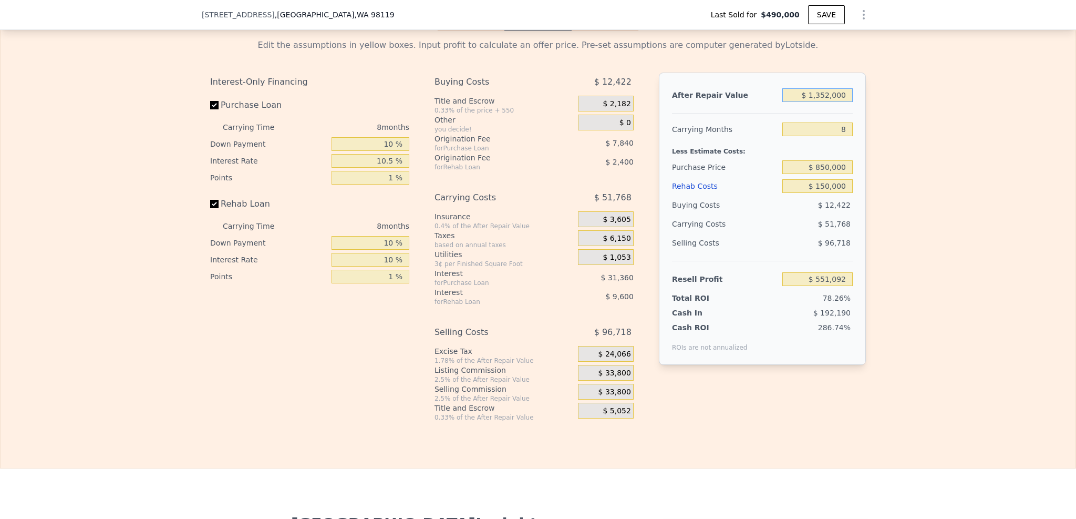
type input "$ 1"
type input "-$ 701,134"
type input "$ 12"
type input "-$ 701,123"
type input "$ 122"
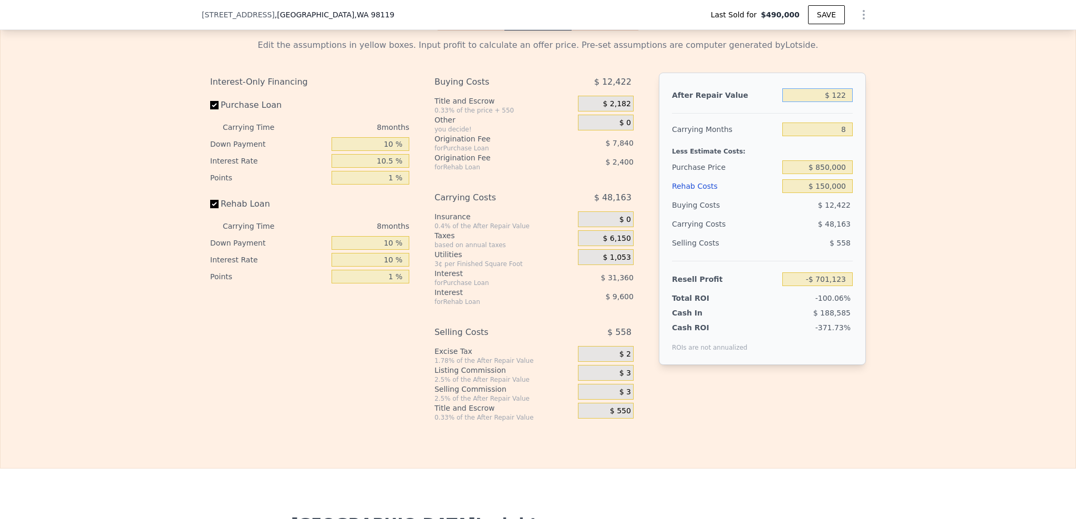
type input "-$ 701,021"
type input "$ 1,225"
type input "-$ 700,001"
type input "$ 12,250"
type input "-$ 689,789"
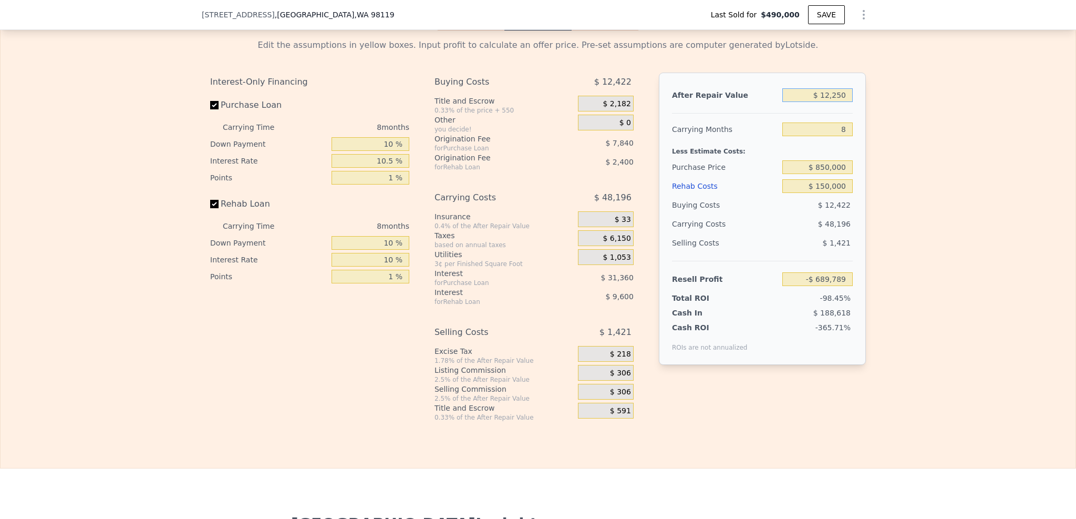
type input "$ 122,500"
type input "-$ 587,677"
type input "$ 1,225,000"
type input "$ 433,464"
type input "$ 1,225,000"
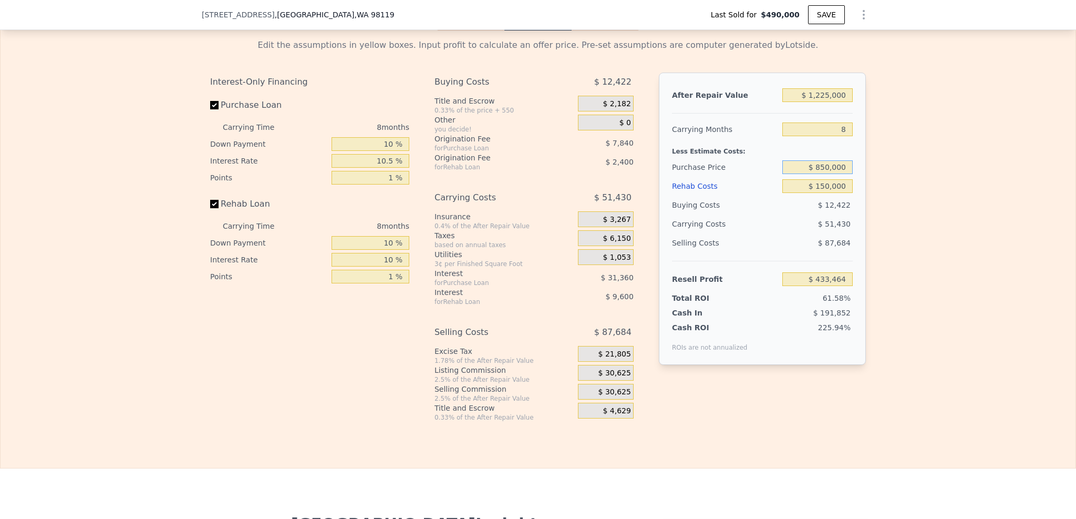
click at [840, 174] on input "$ 850,000" at bounding box center [818, 167] width 70 height 14
click at [878, 191] on div "Edit the assumptions in yellow boxes. Input profit to calculate an offer price.…" at bounding box center [538, 225] width 1075 height 391
type input "$ 43,465"
click at [841, 186] on div "$ 150,000" at bounding box center [818, 186] width 70 height 19
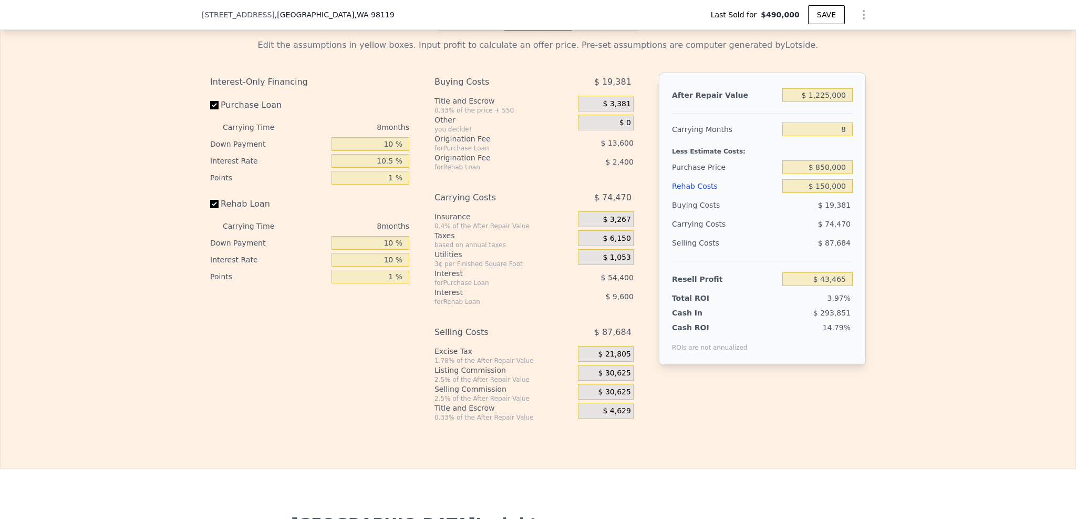
click at [890, 236] on div "Edit the assumptions in yellow boxes. Input profit to calculate an offer price.…" at bounding box center [538, 225] width 1075 height 391
click at [623, 397] on span "$ 30,625" at bounding box center [615, 391] width 33 height 9
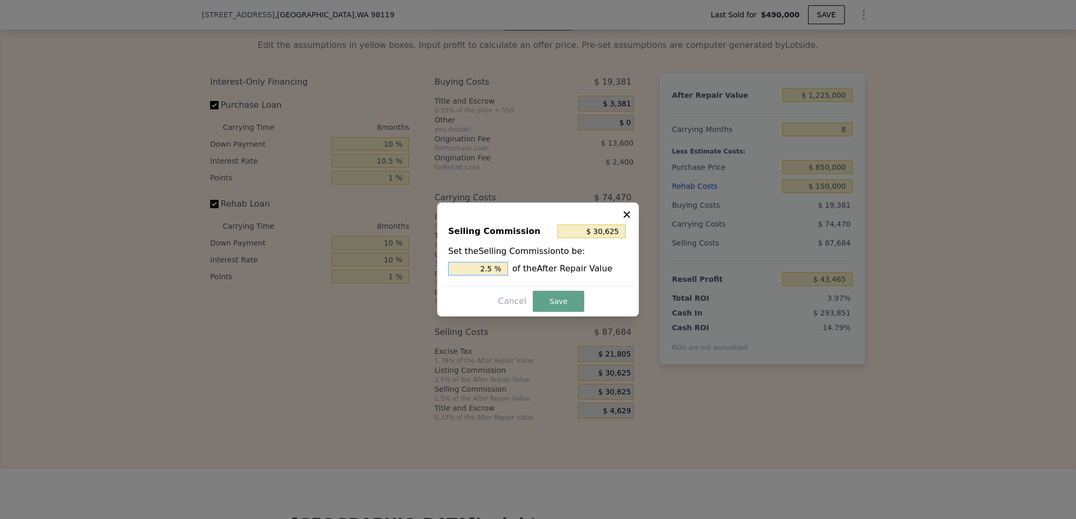
click at [487, 270] on input "2.5 %" at bounding box center [478, 269] width 60 height 14
type input "$ 6,125"
type input ".5 %"
type input "$ 18,375"
type input "1.5 %"
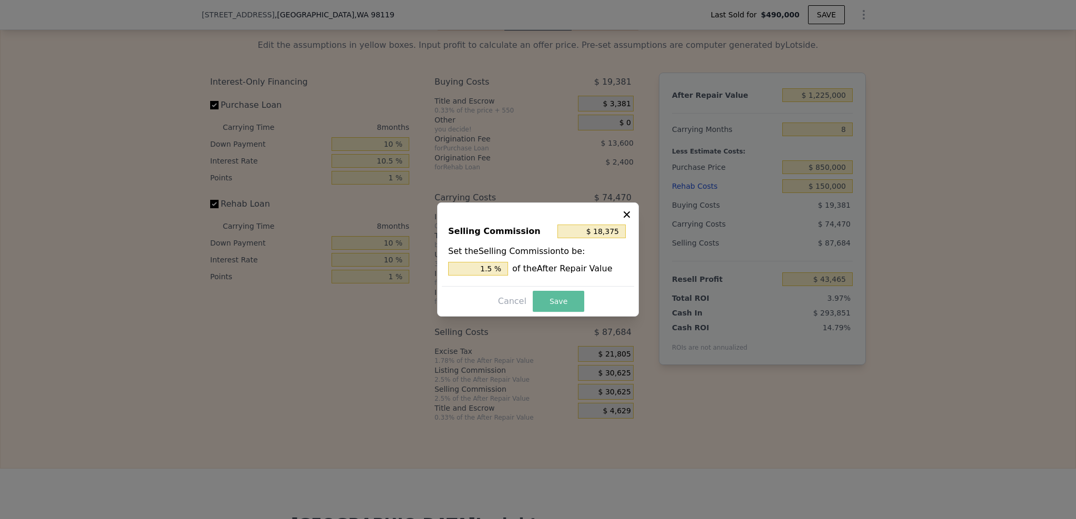
click at [559, 299] on button "Save" at bounding box center [559, 301] width 52 height 21
type input "$ 55,715"
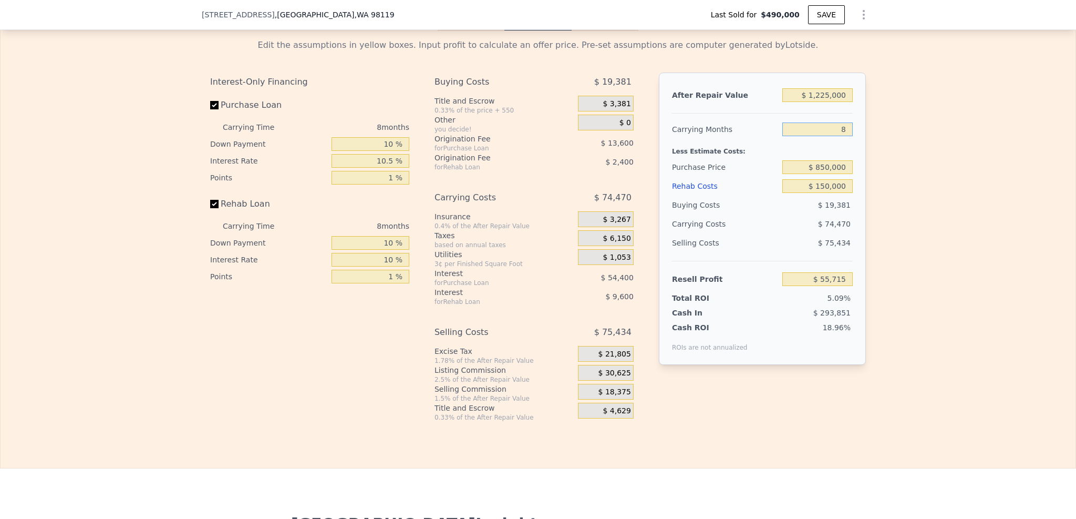
click at [846, 136] on input "8" at bounding box center [818, 129] width 70 height 14
type input "6"
type input "$ 74,332"
type input "6"
click at [894, 213] on div "Edit the assumptions in yellow boxes. Input profit to calculate an offer price.…" at bounding box center [538, 225] width 1075 height 391
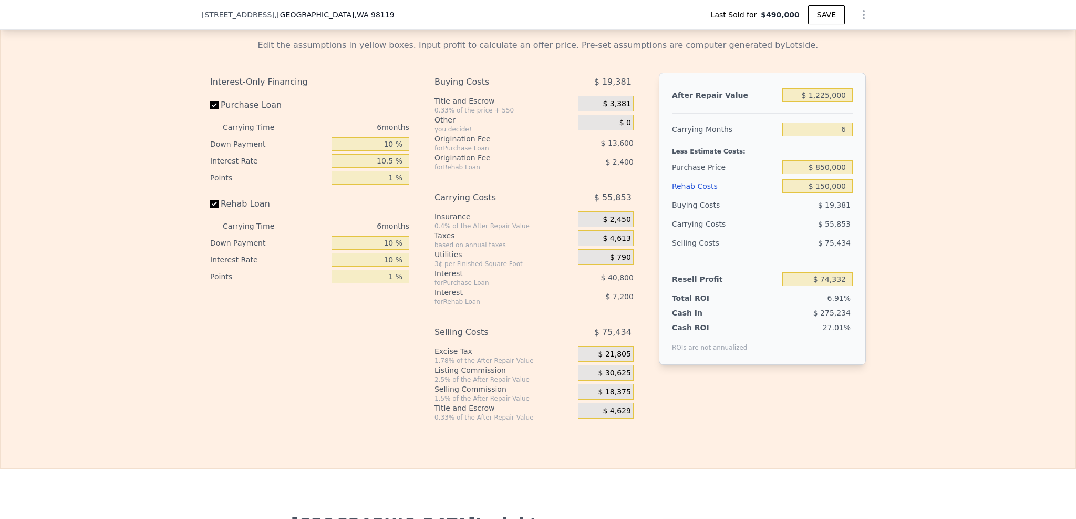
click at [907, 207] on div "Edit the assumptions in yellow boxes. Input profit to calculate an offer price.…" at bounding box center [538, 225] width 1075 height 391
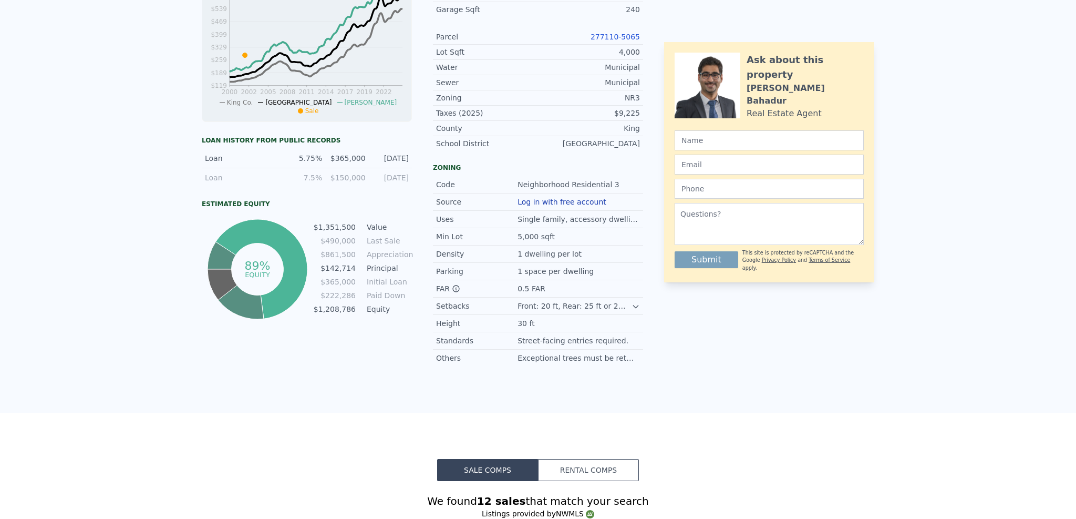
scroll to position [0, 0]
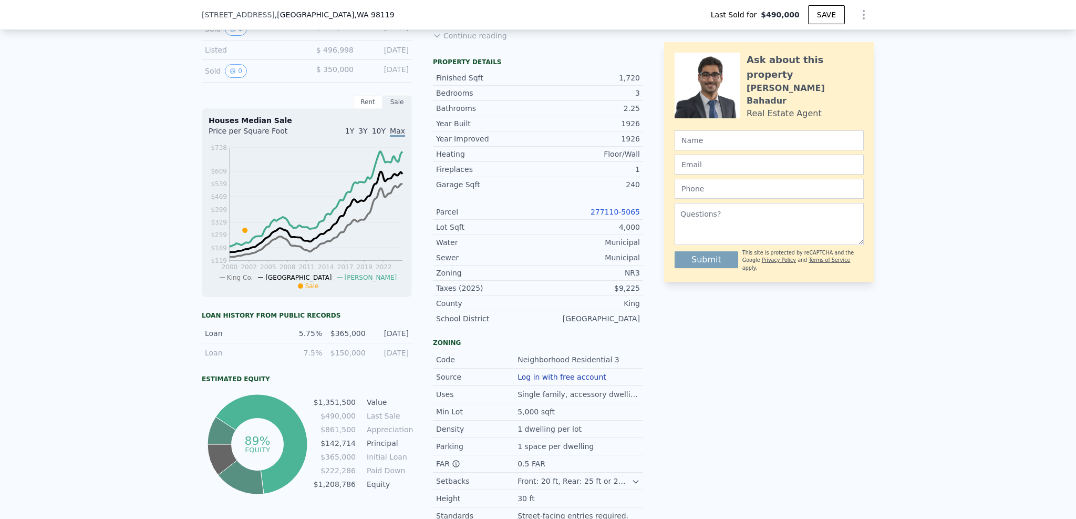
type input "$ 1,352,000"
type input "8"
type input "$ 0"
type input "$ 713,092"
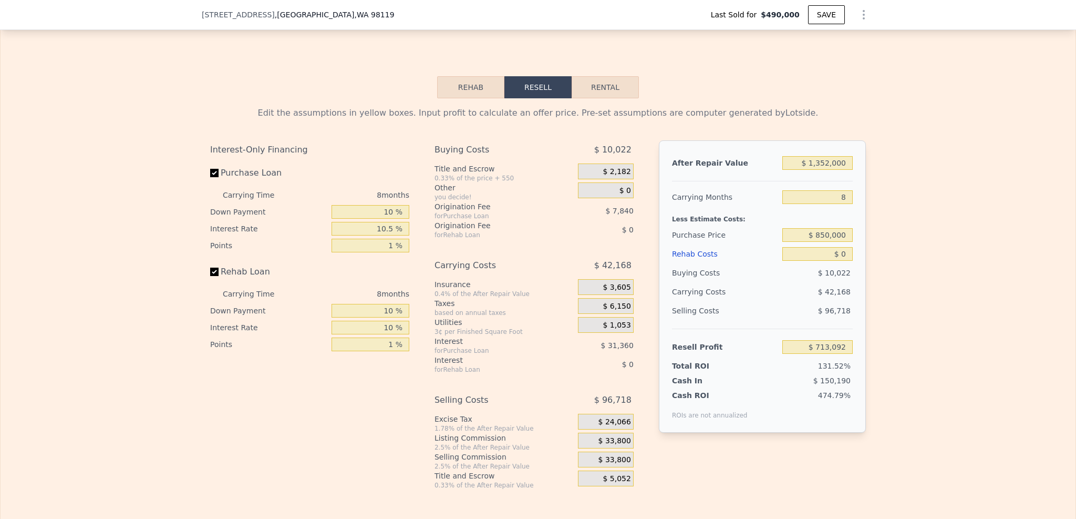
scroll to position [1620, 0]
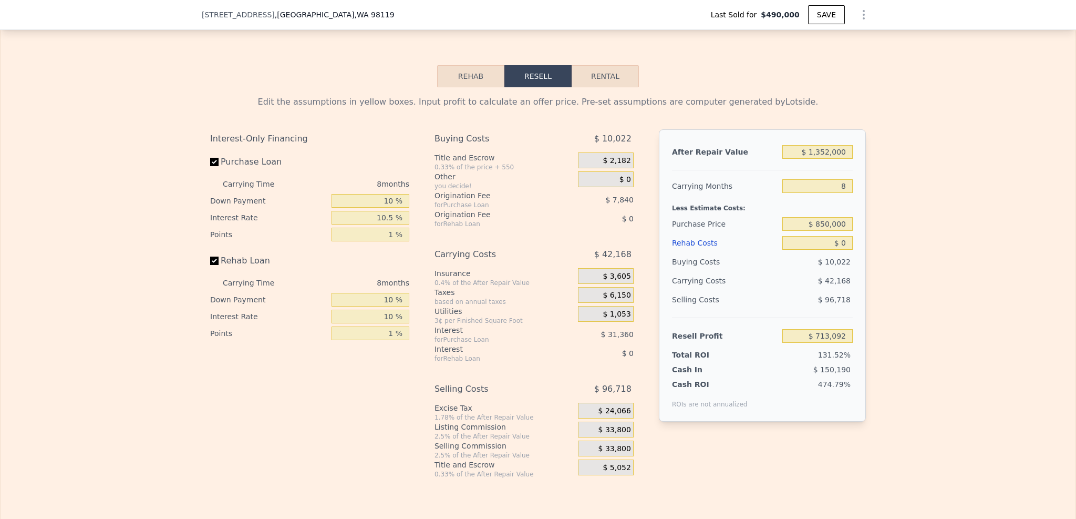
click at [557, 181] on div "Other" at bounding box center [504, 176] width 139 height 11
